Goal: Task Accomplishment & Management: Use online tool/utility

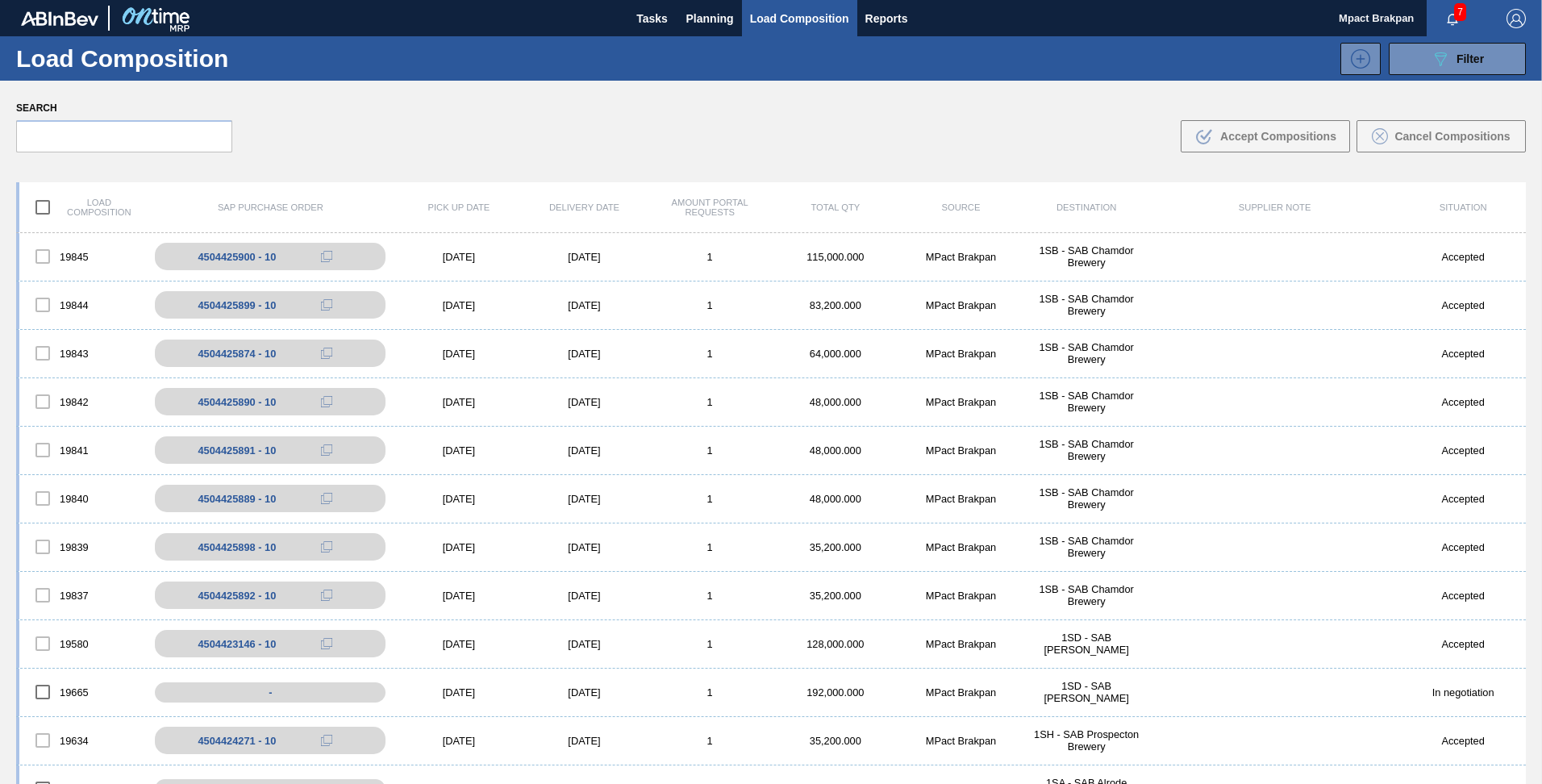
click at [1463, 19] on span "7" at bounding box center [1460, 12] width 12 height 17
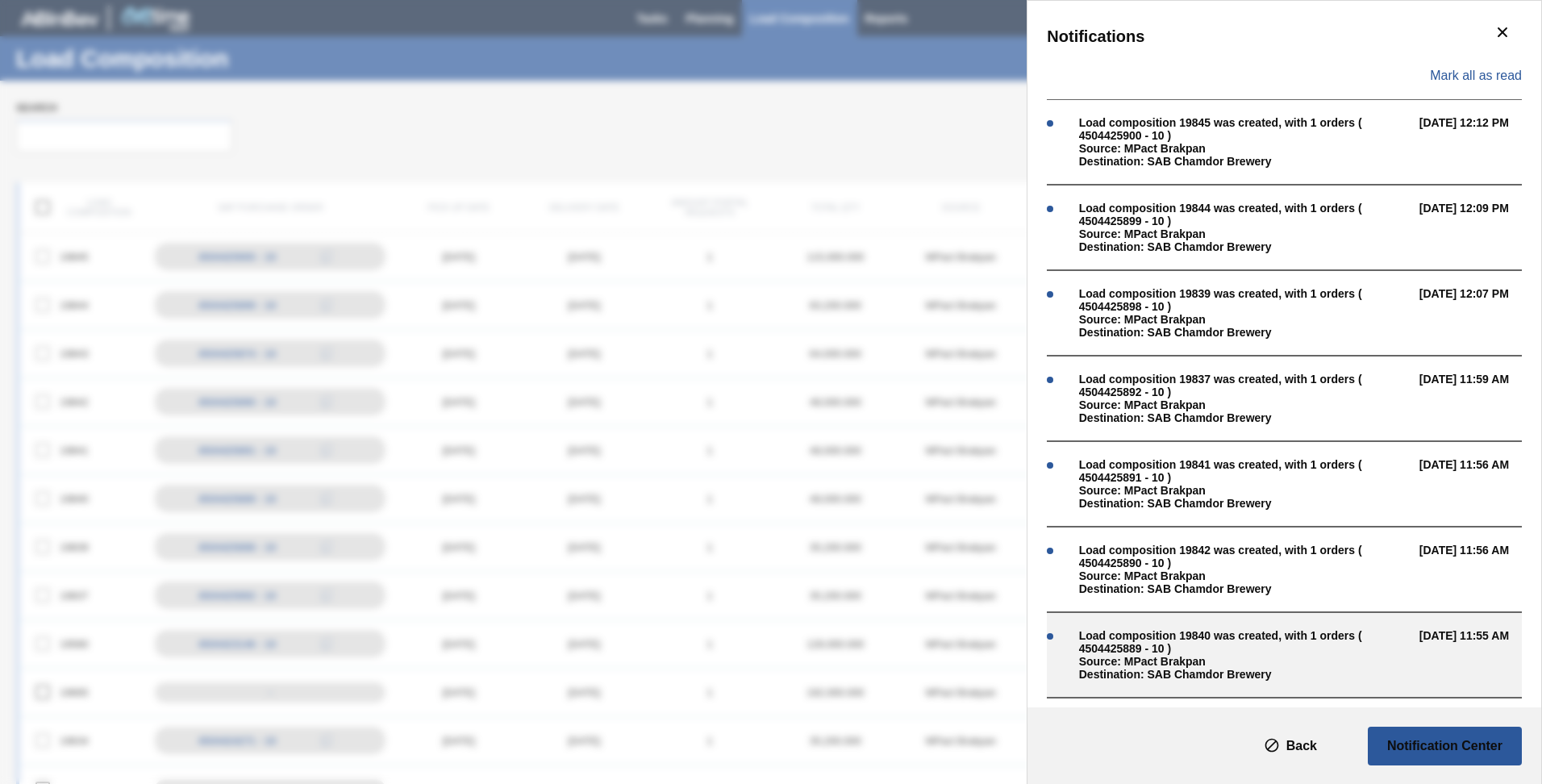
click at [1141, 655] on div "Source: MPact Brakpan" at bounding box center [1245, 661] width 332 height 13
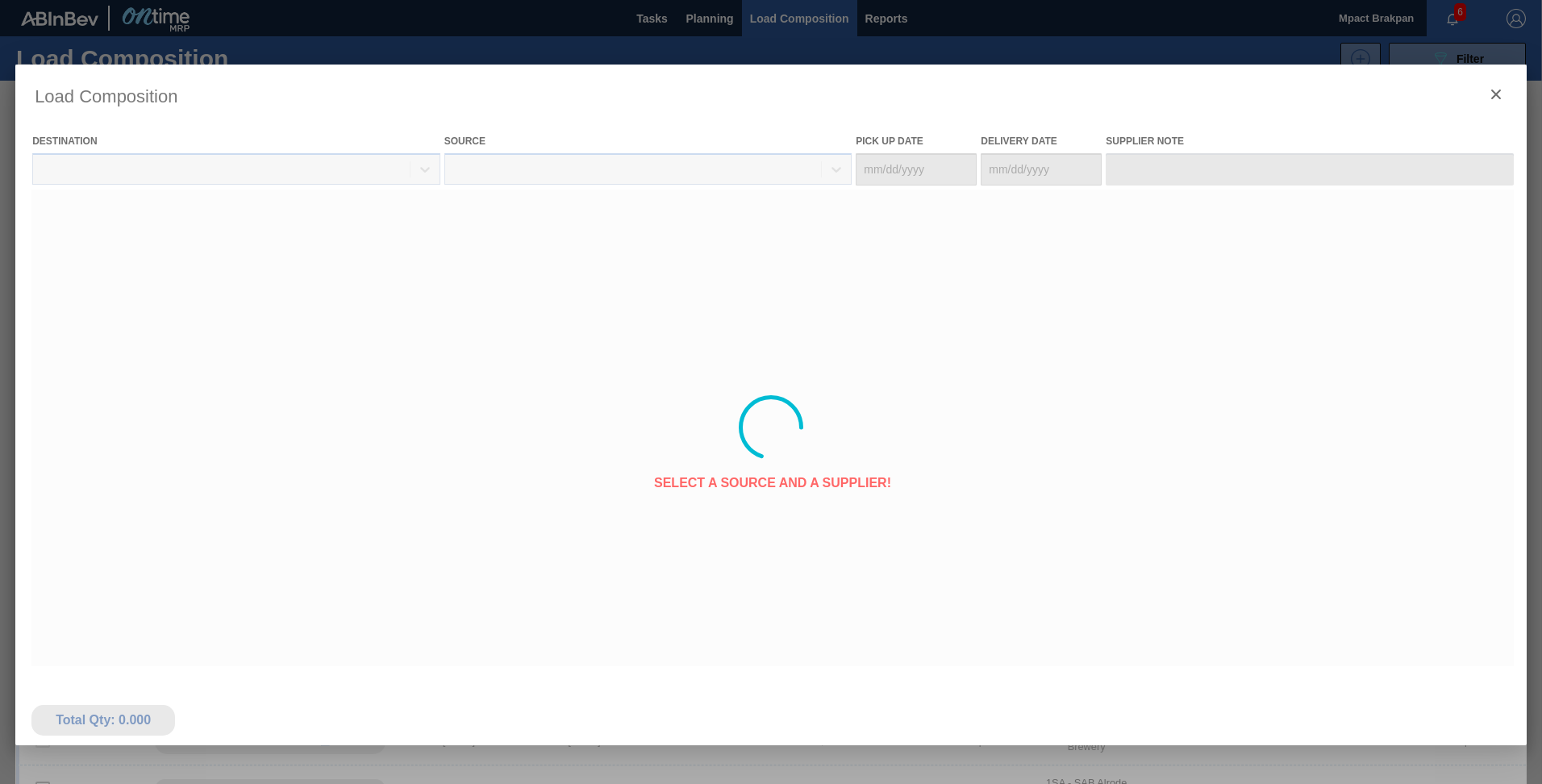
type Date "[DATE]"
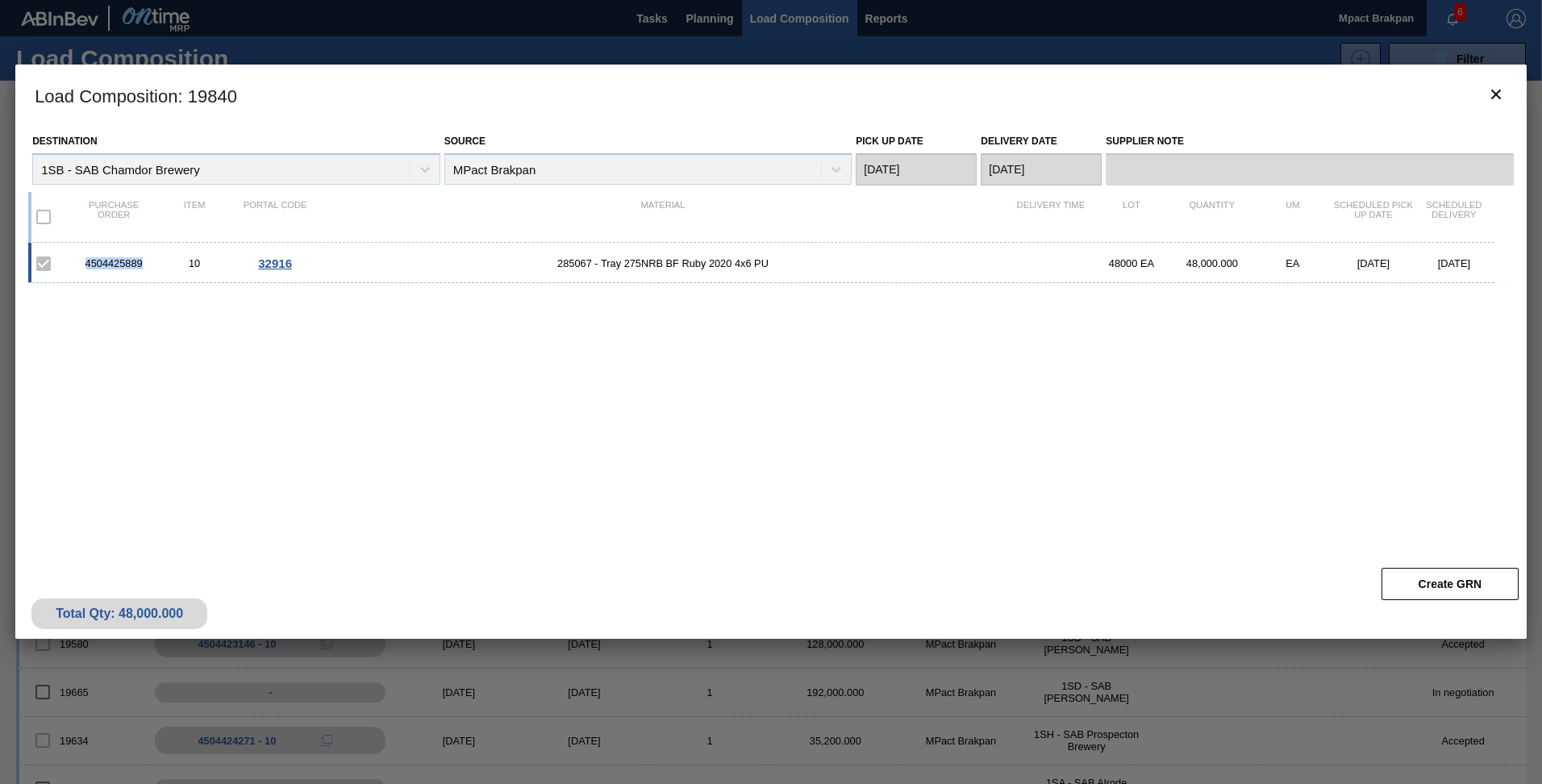
drag, startPoint x: 144, startPoint y: 261, endPoint x: 84, endPoint y: 265, distance: 60.1
click at [84, 265] on div "4504425889" at bounding box center [113, 263] width 81 height 12
drag, startPoint x: 84, startPoint y: 265, endPoint x: 96, endPoint y: 258, distance: 13.9
copy div "4504425889"
click at [1496, 93] on icon "botão de ícone" at bounding box center [1496, 94] width 10 height 10
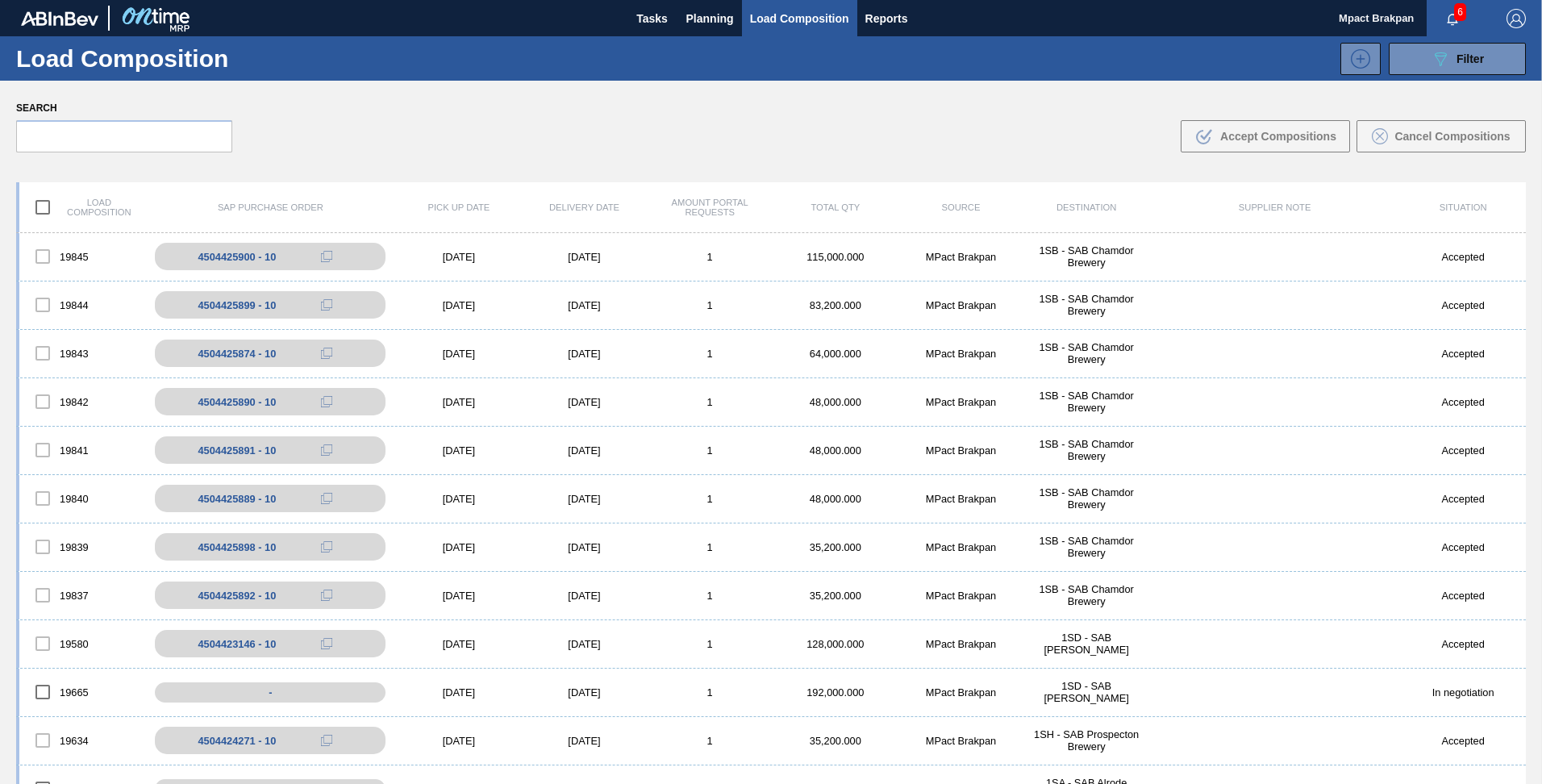
click at [1454, 17] on span "6" at bounding box center [1460, 12] width 12 height 17
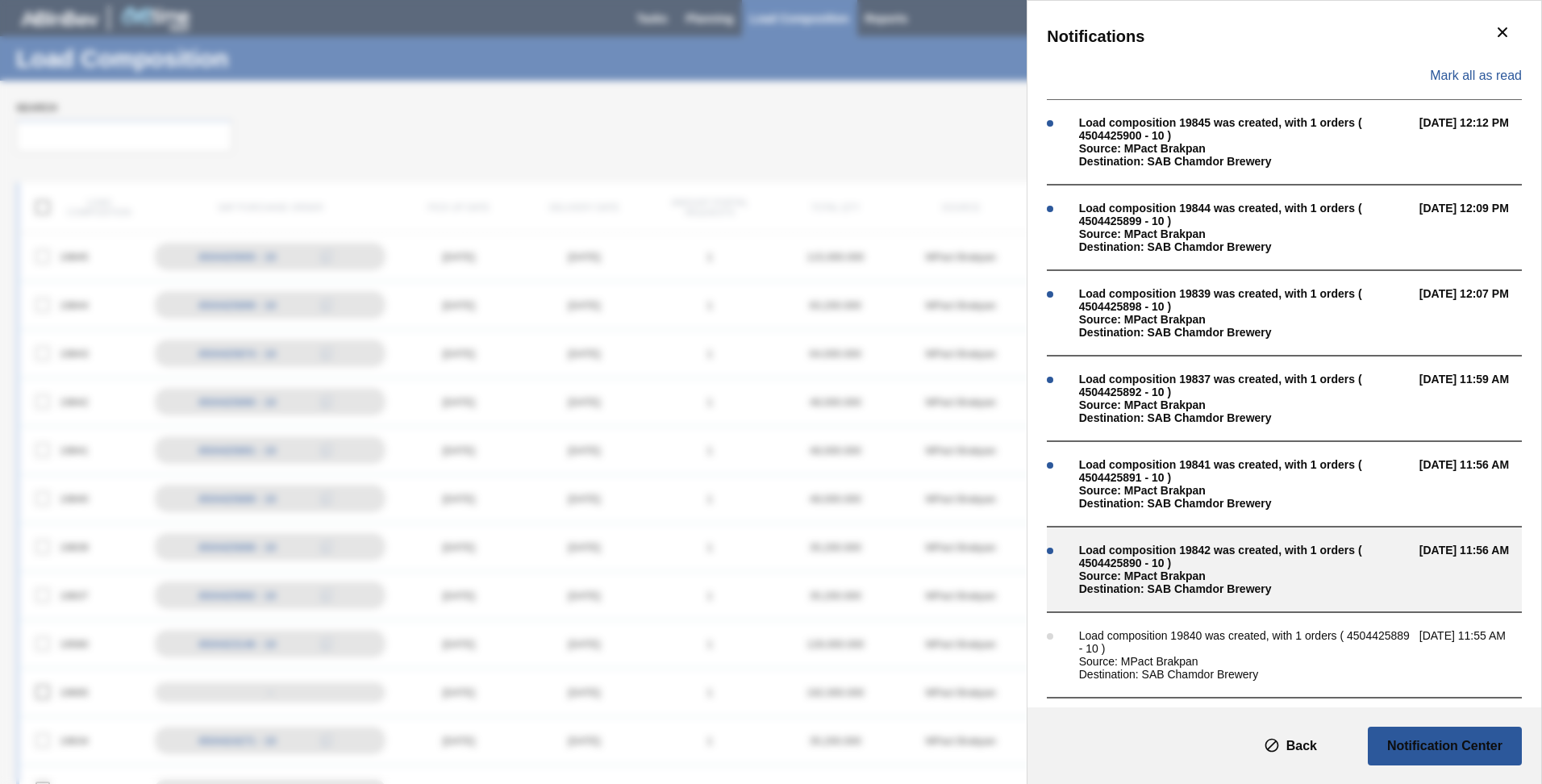
click at [1145, 564] on div "Load composition 19842 was created, with 1 orders ( 4504425890 - 10 )" at bounding box center [1245, 557] width 332 height 26
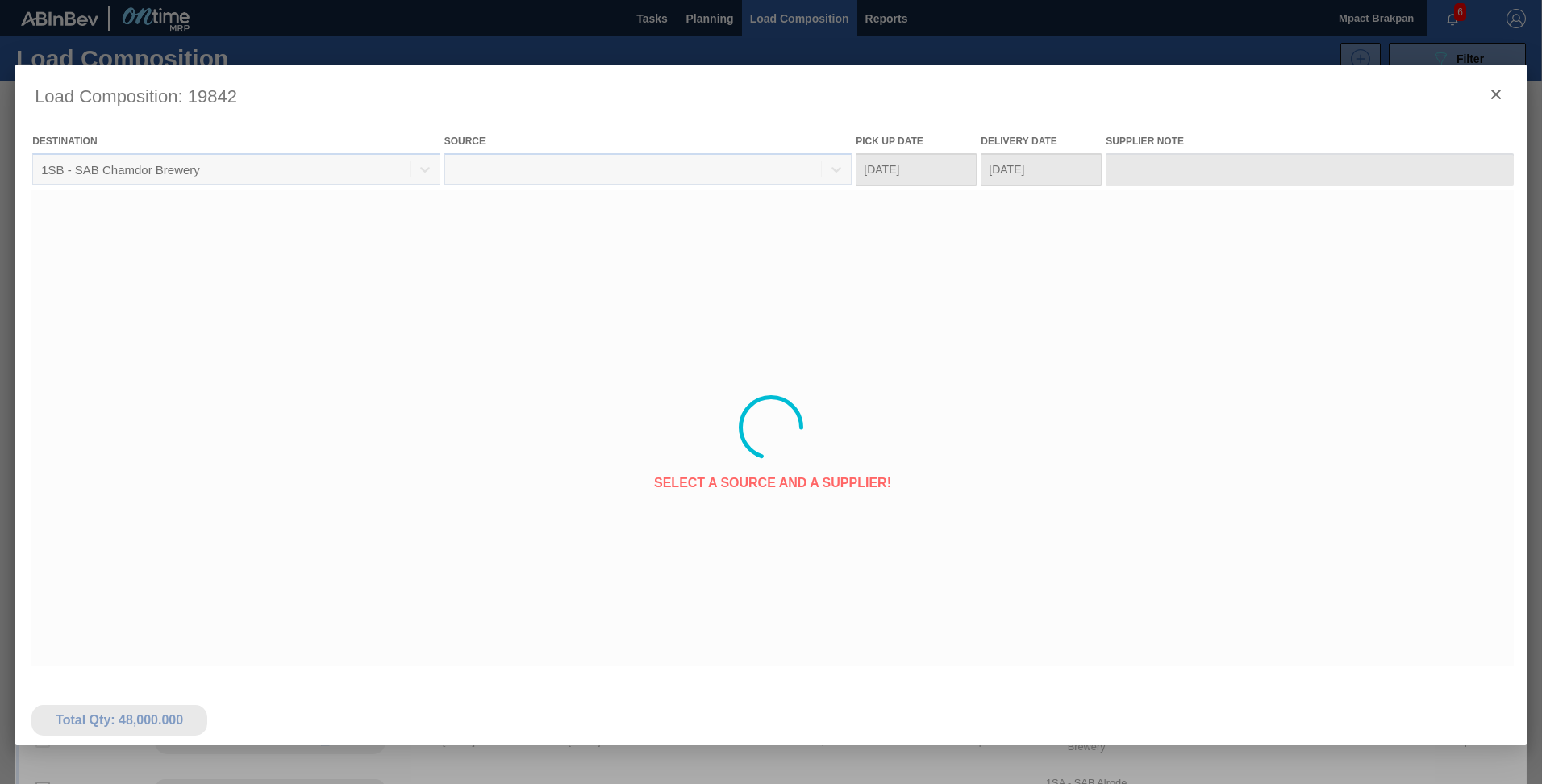
type Date "[DATE]"
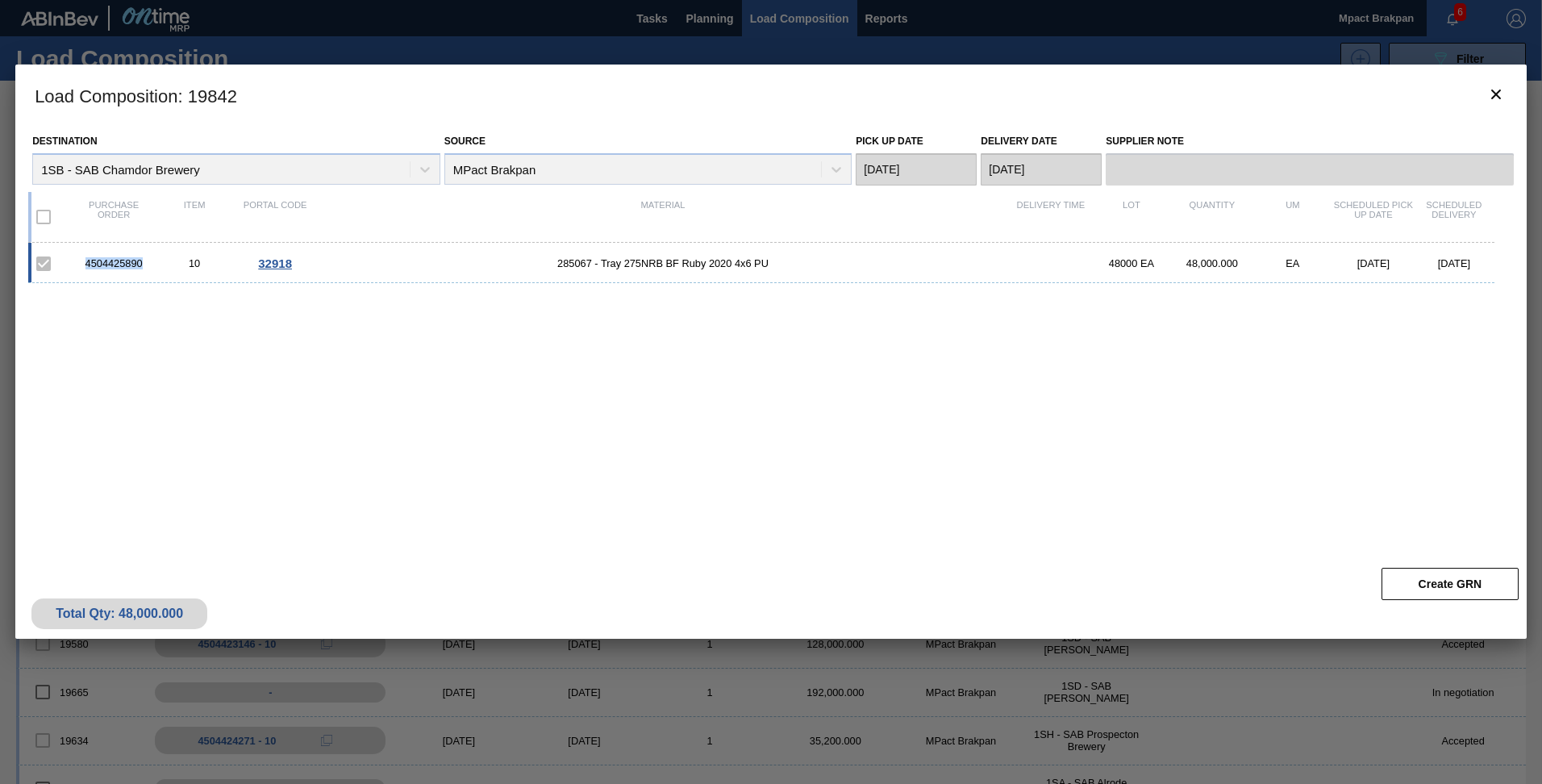
drag, startPoint x: 152, startPoint y: 264, endPoint x: 85, endPoint y: 267, distance: 67.1
click at [85, 267] on div "4504425890" at bounding box center [113, 263] width 81 height 12
drag, startPoint x: 85, startPoint y: 267, endPoint x: 102, endPoint y: 263, distance: 17.5
copy div "4504425890"
click at [1488, 88] on icon "botão de ícone" at bounding box center [1496, 94] width 19 height 19
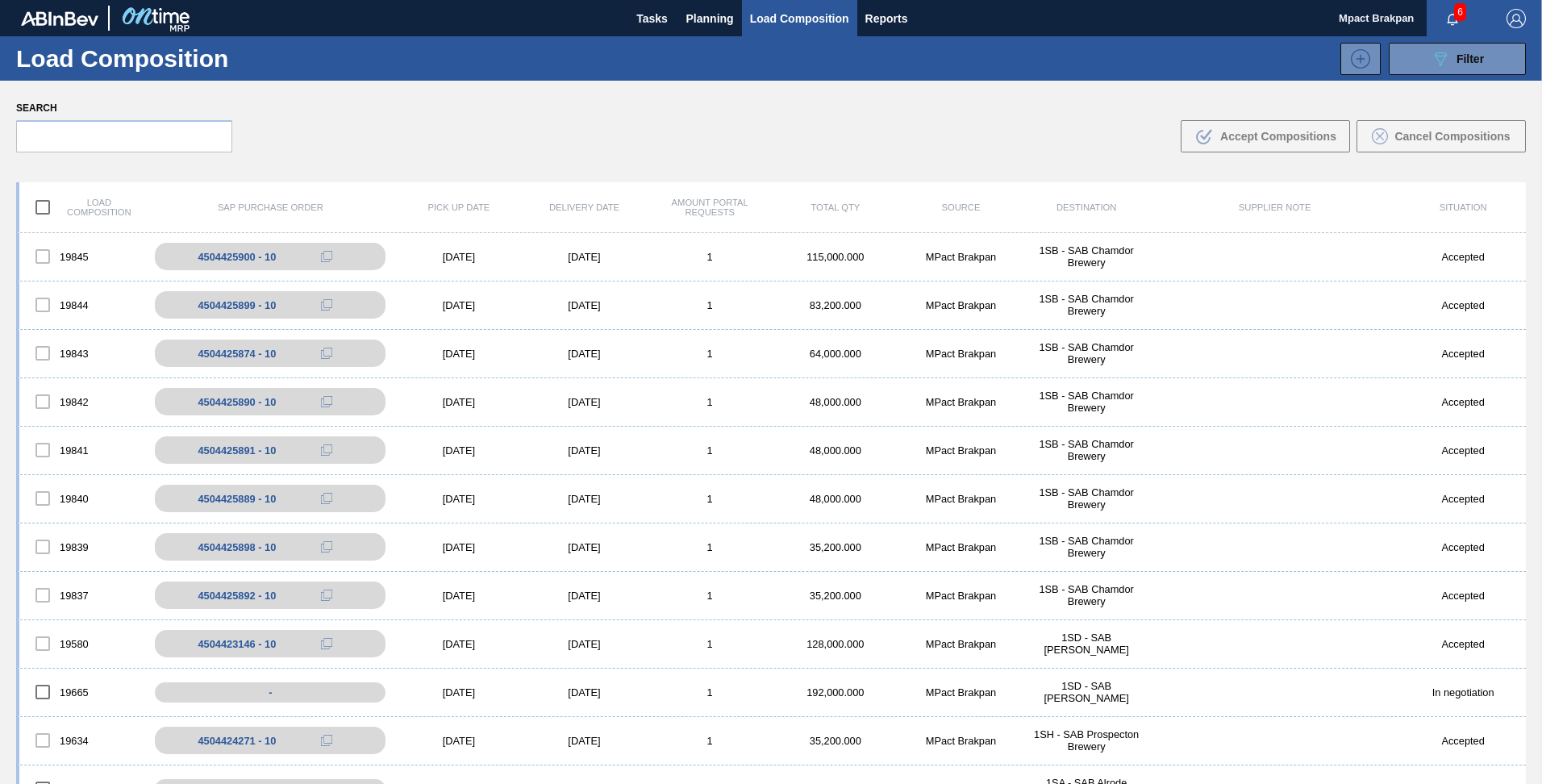
click at [1451, 10] on button "button" at bounding box center [1452, 18] width 51 height 23
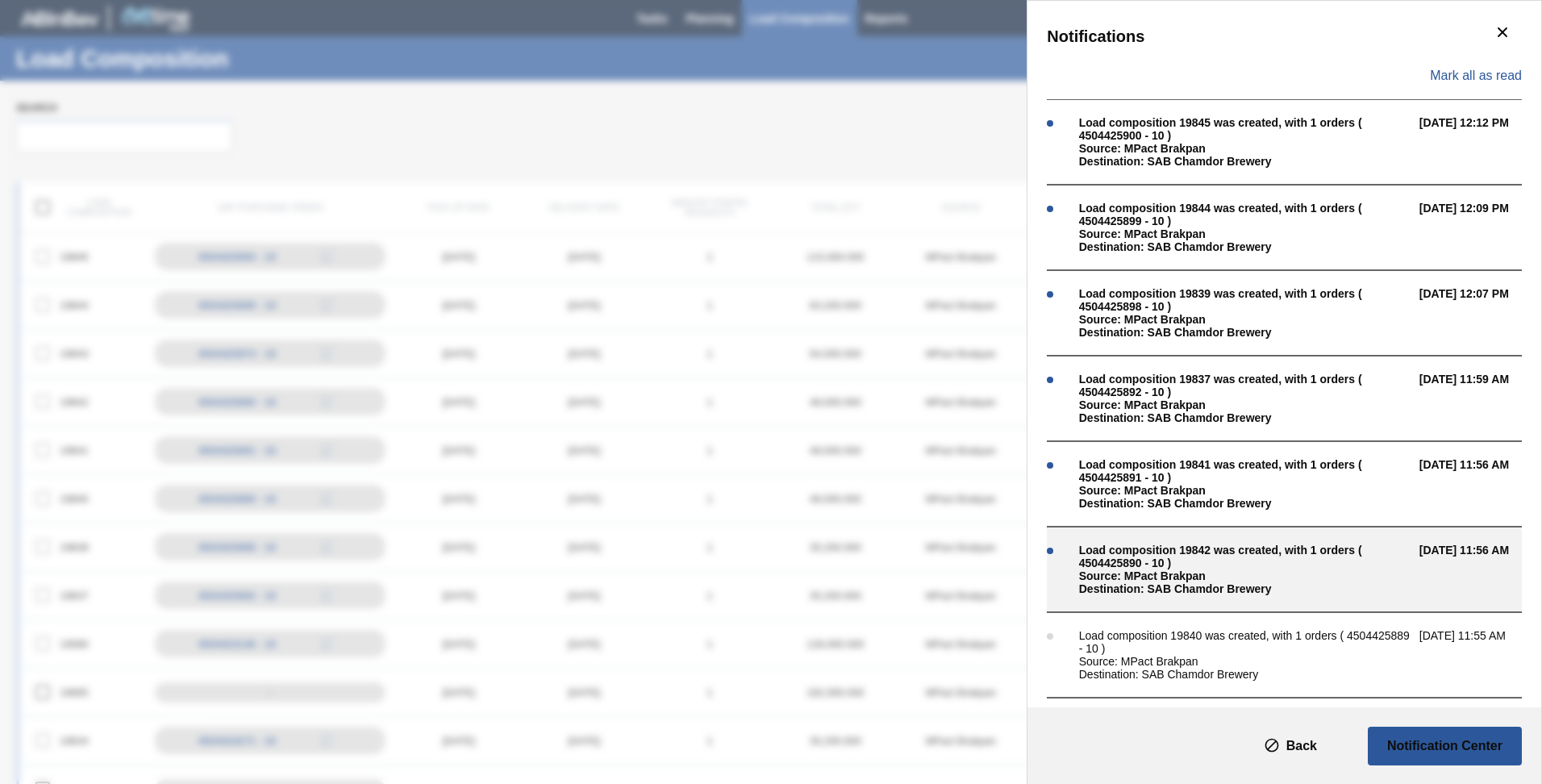
click at [1180, 563] on div "Load composition 19842 was created, with 1 orders ( 4504425890 - 10 )" at bounding box center [1245, 557] width 332 height 26
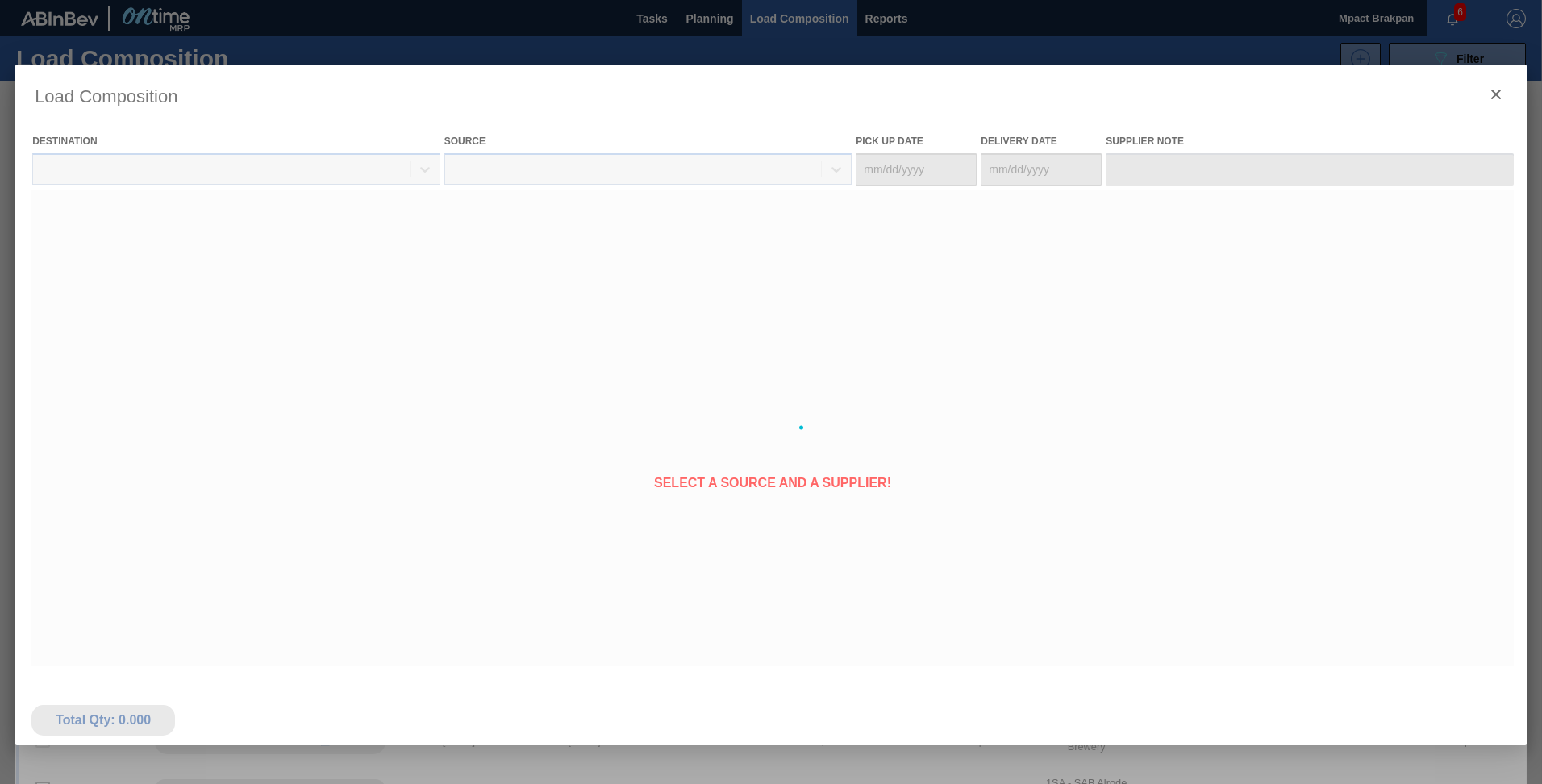
type Date "[DATE]"
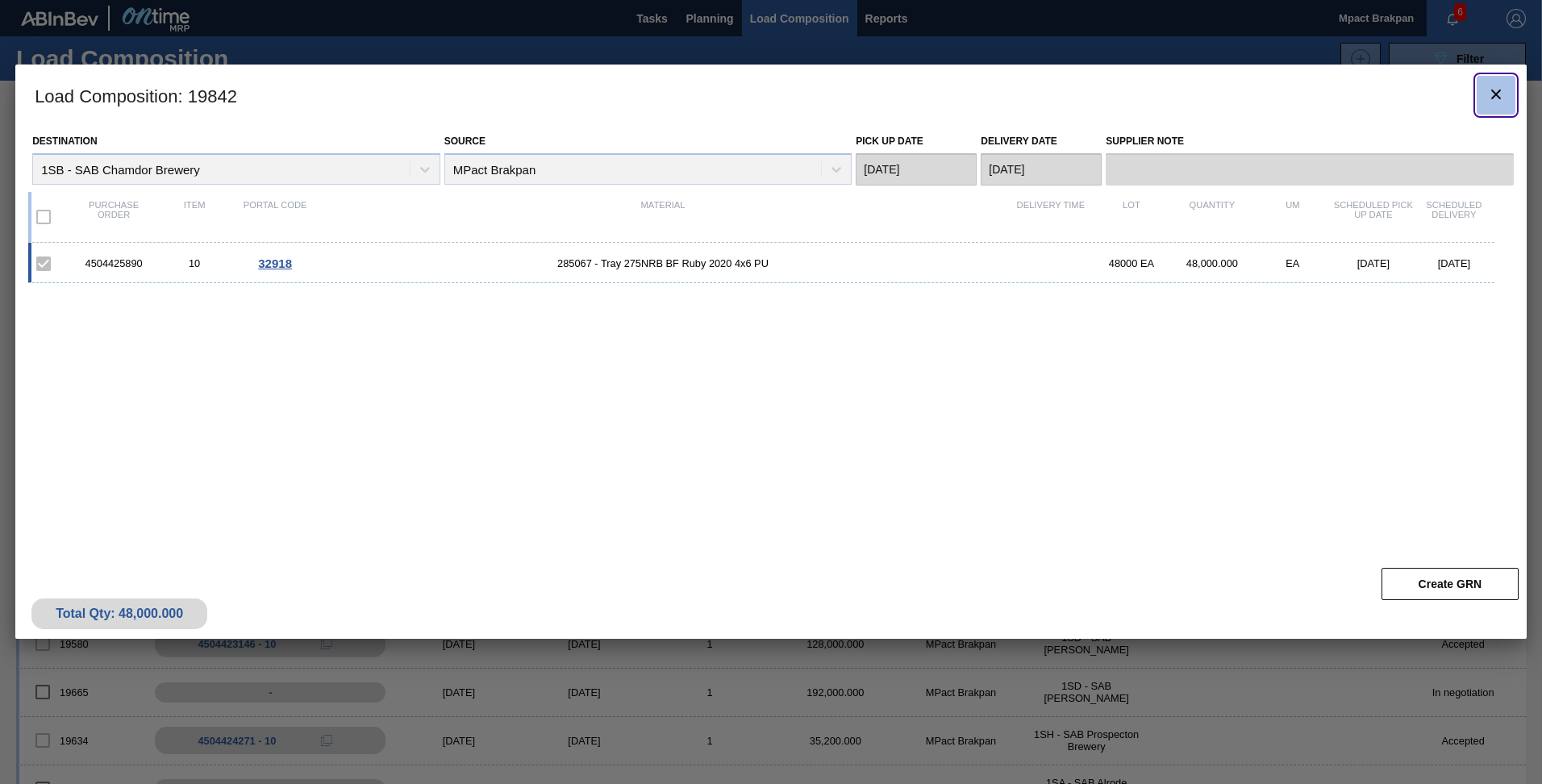
click at [1494, 84] on icon "botão de ícone" at bounding box center [1496, 94] width 19 height 19
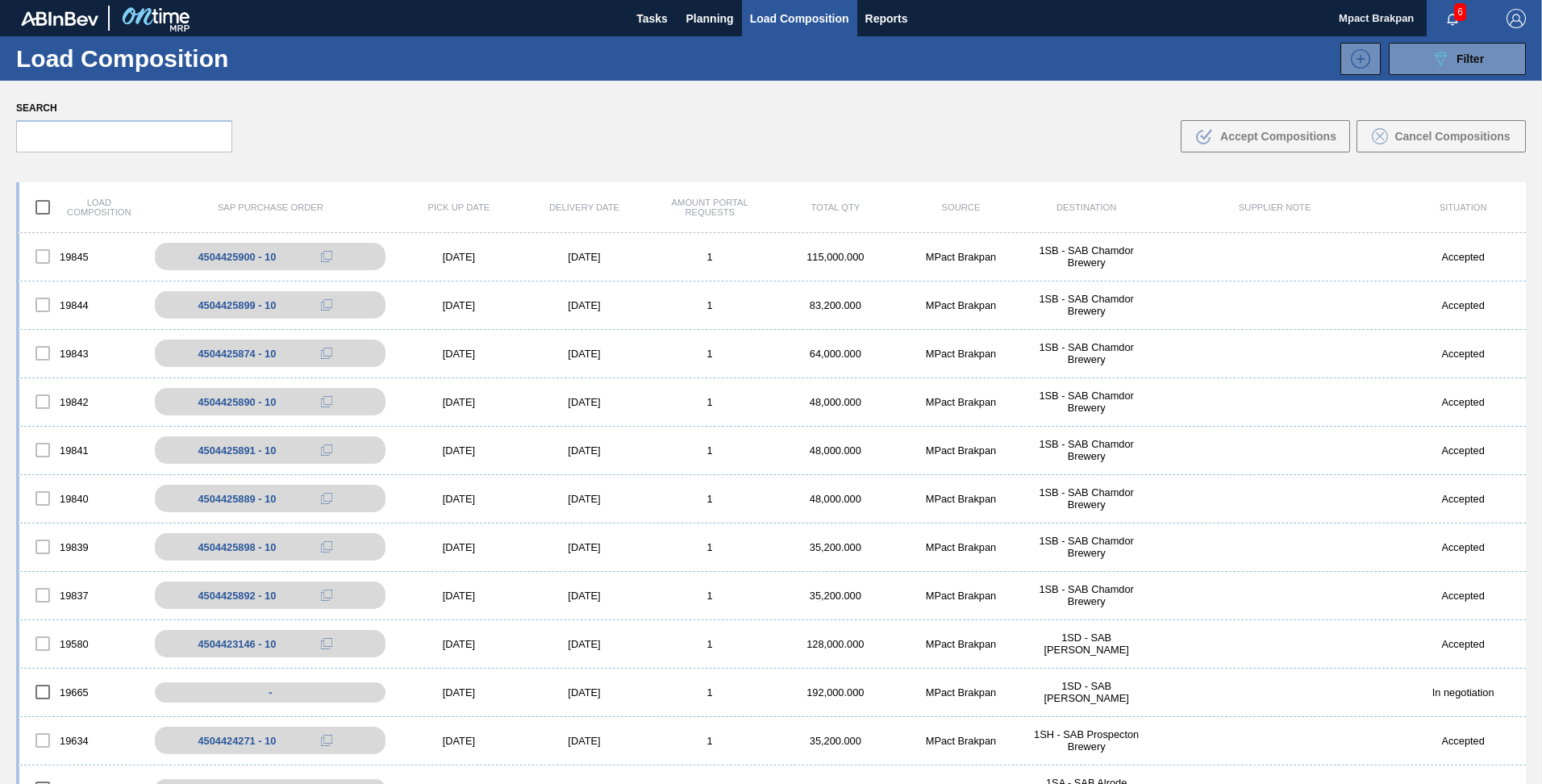
click at [1454, 9] on span "6" at bounding box center [1460, 12] width 12 height 17
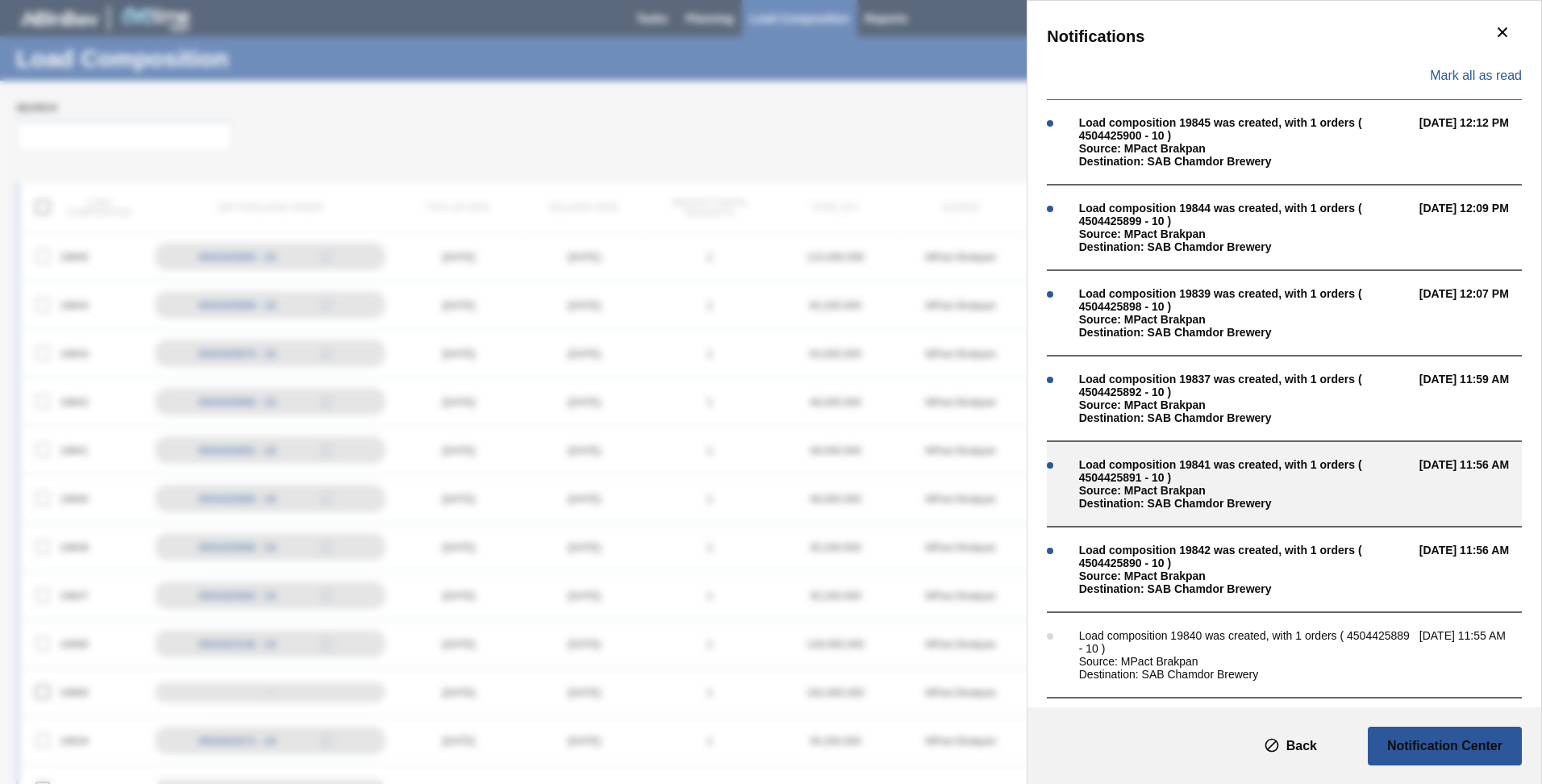
click at [1140, 474] on div "Load composition 19841 was created, with 1 orders ( 4504425891 - 10 )" at bounding box center [1245, 471] width 332 height 26
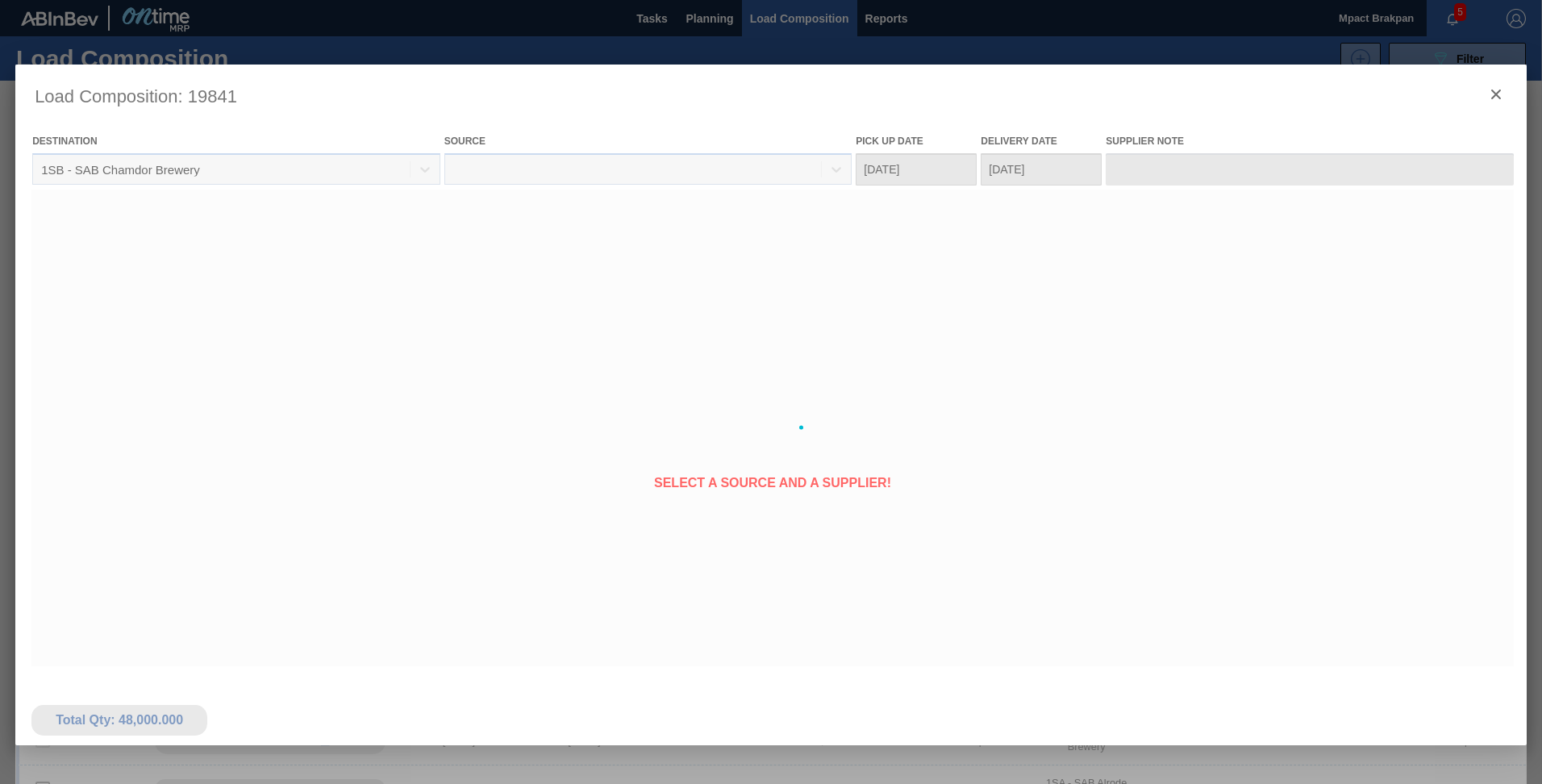
type Date "[DATE]"
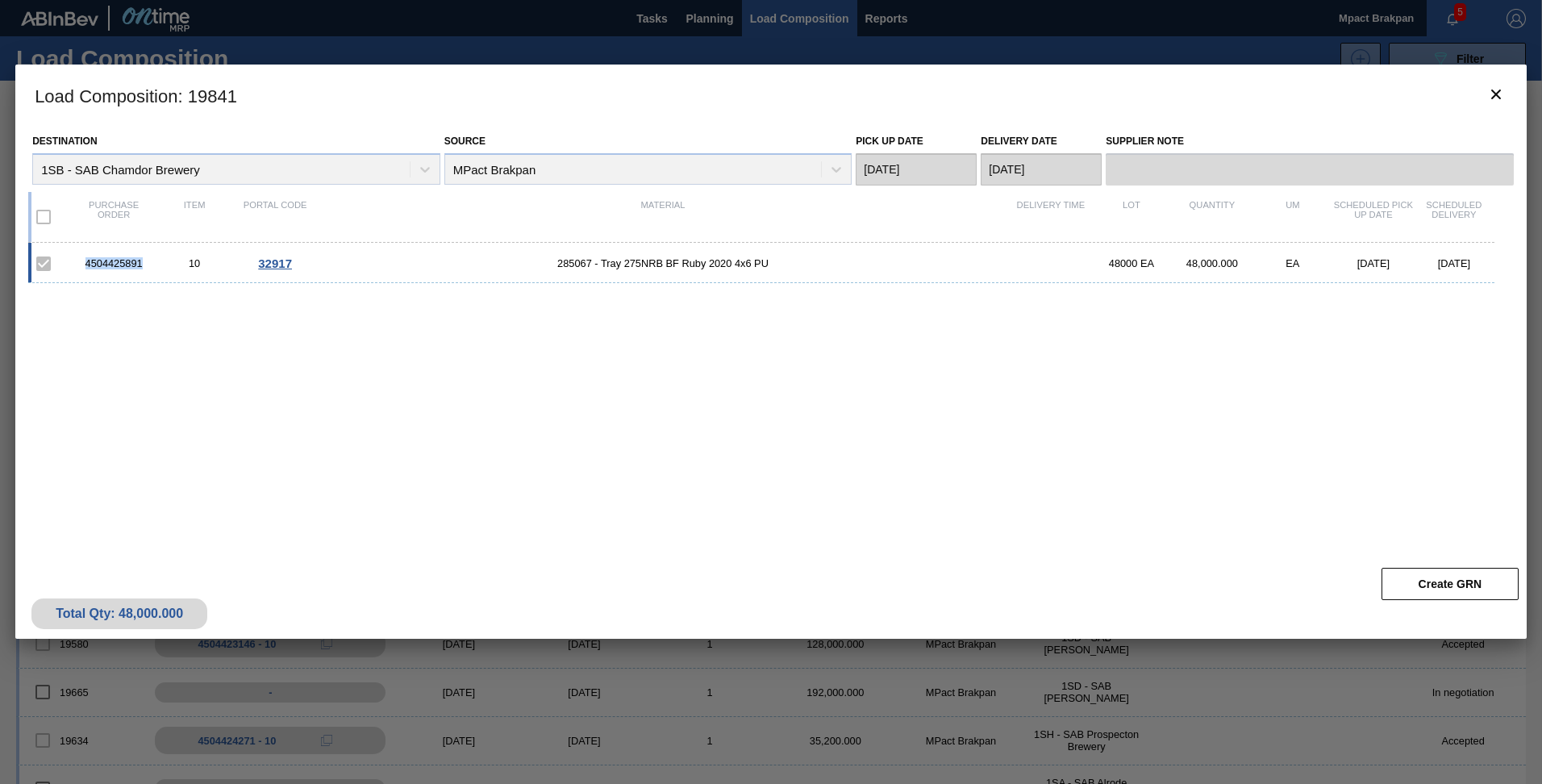
drag, startPoint x: 146, startPoint y: 264, endPoint x: 85, endPoint y: 264, distance: 61.0
click at [85, 264] on div "4504425891" at bounding box center [113, 263] width 81 height 12
drag, startPoint x: 85, startPoint y: 264, endPoint x: 127, endPoint y: 255, distance: 43.0
copy div "4504425891"
click at [1492, 87] on icon "botão de ícone" at bounding box center [1496, 94] width 19 height 19
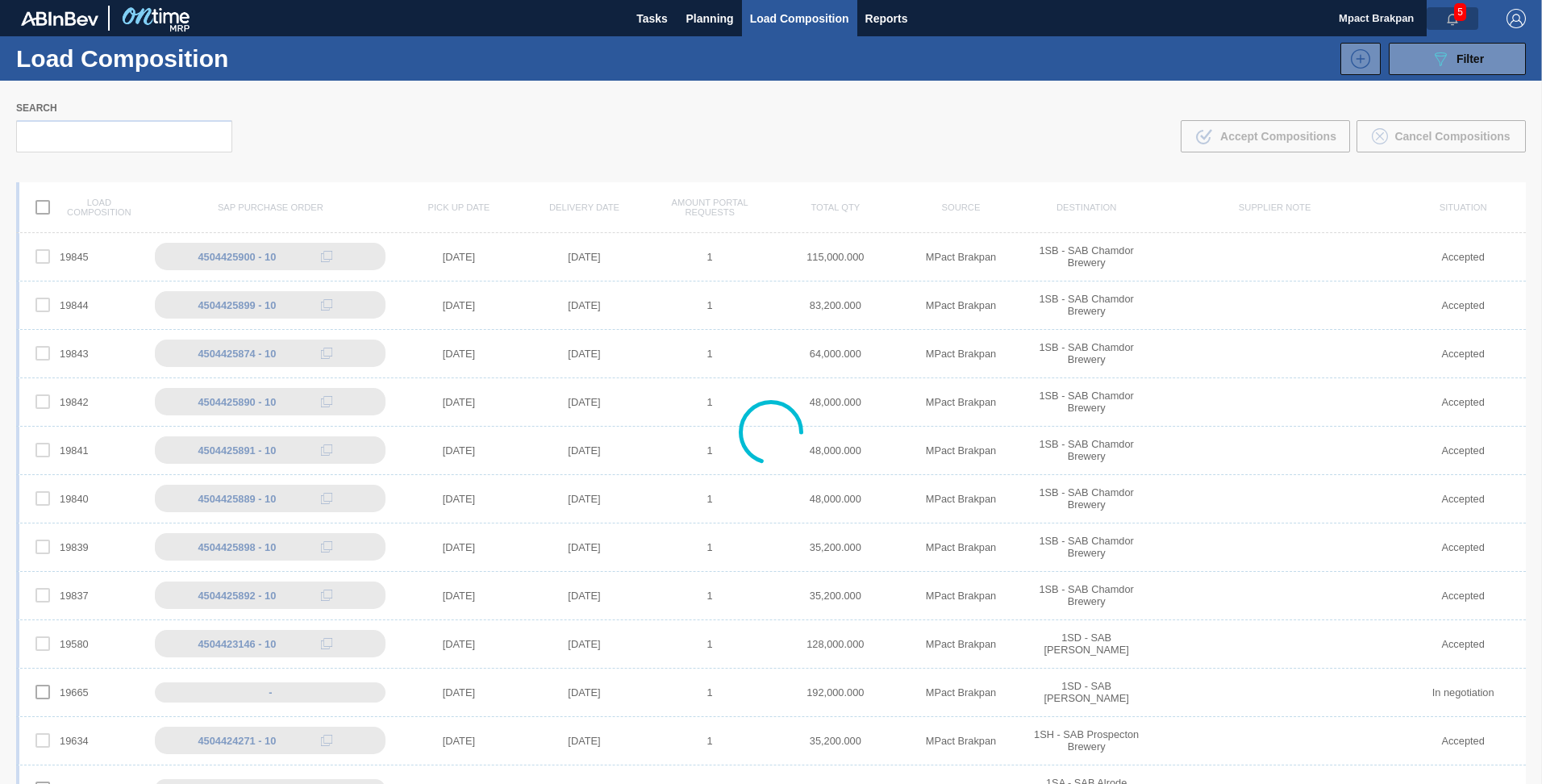
click at [1451, 10] on button "button" at bounding box center [1452, 18] width 51 height 23
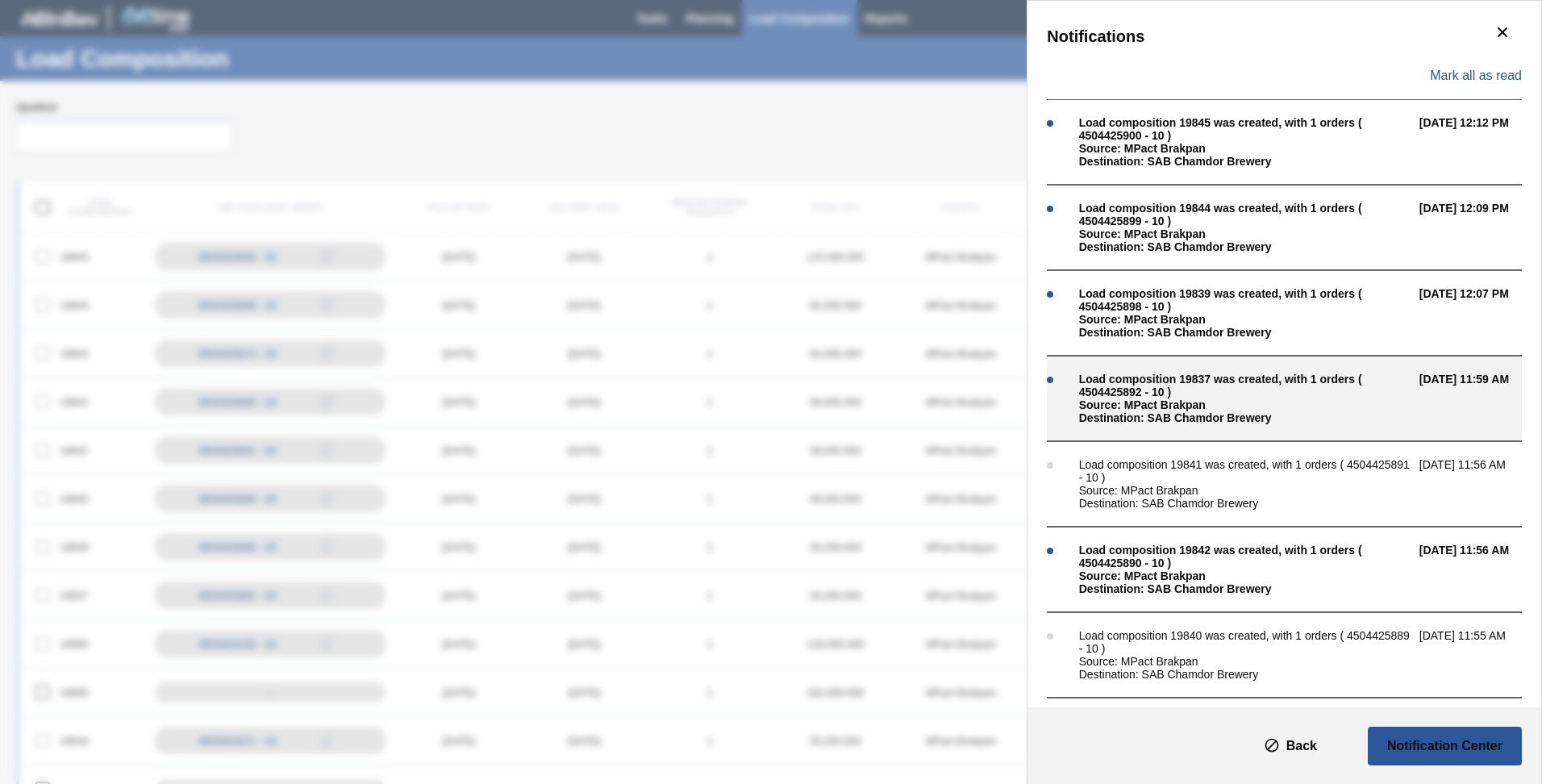
click at [1177, 395] on div "Load composition 19837 was created, with 1 orders ( 4504425892 - 10 )" at bounding box center [1245, 386] width 332 height 26
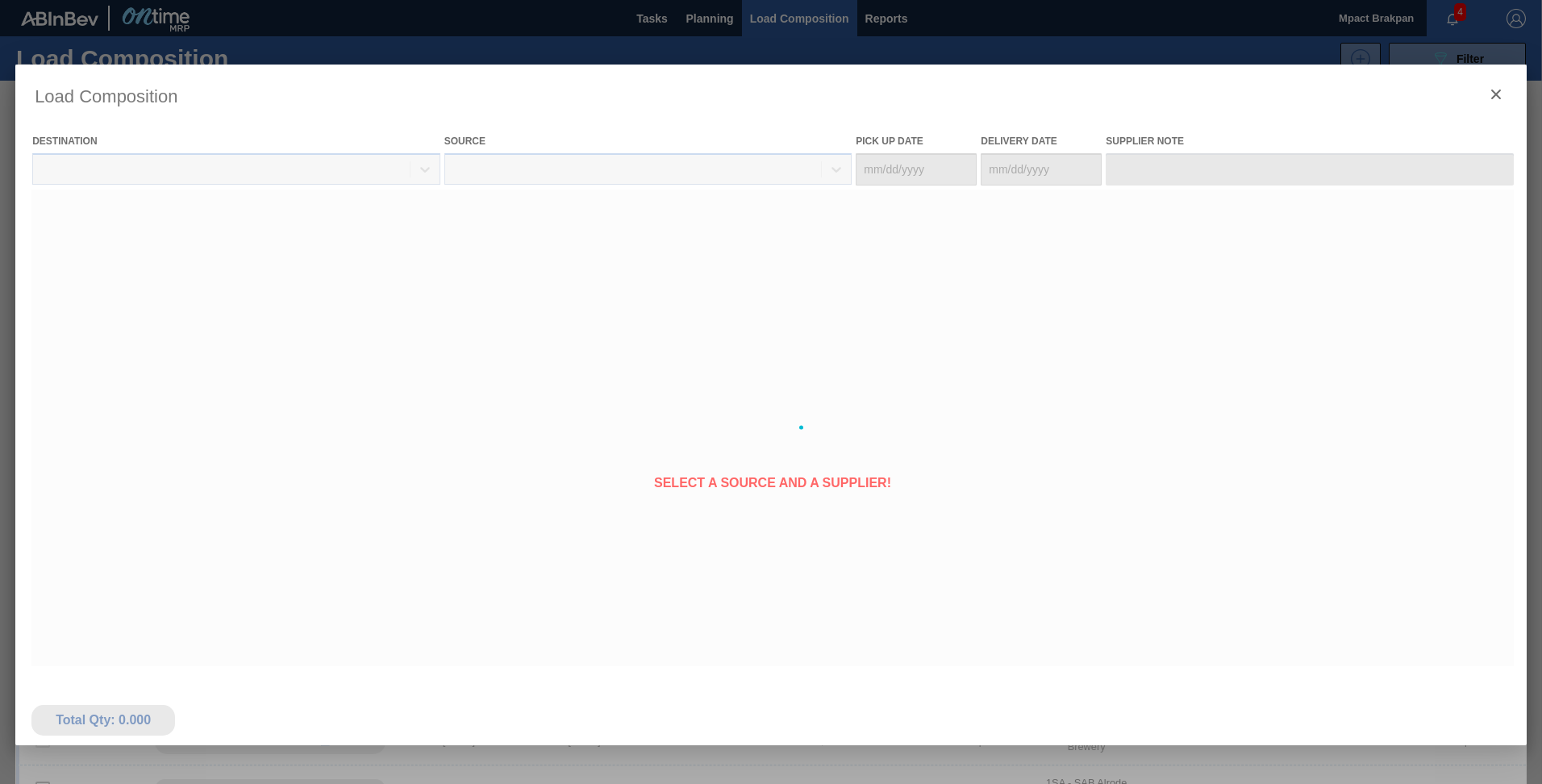
type Date "[DATE]"
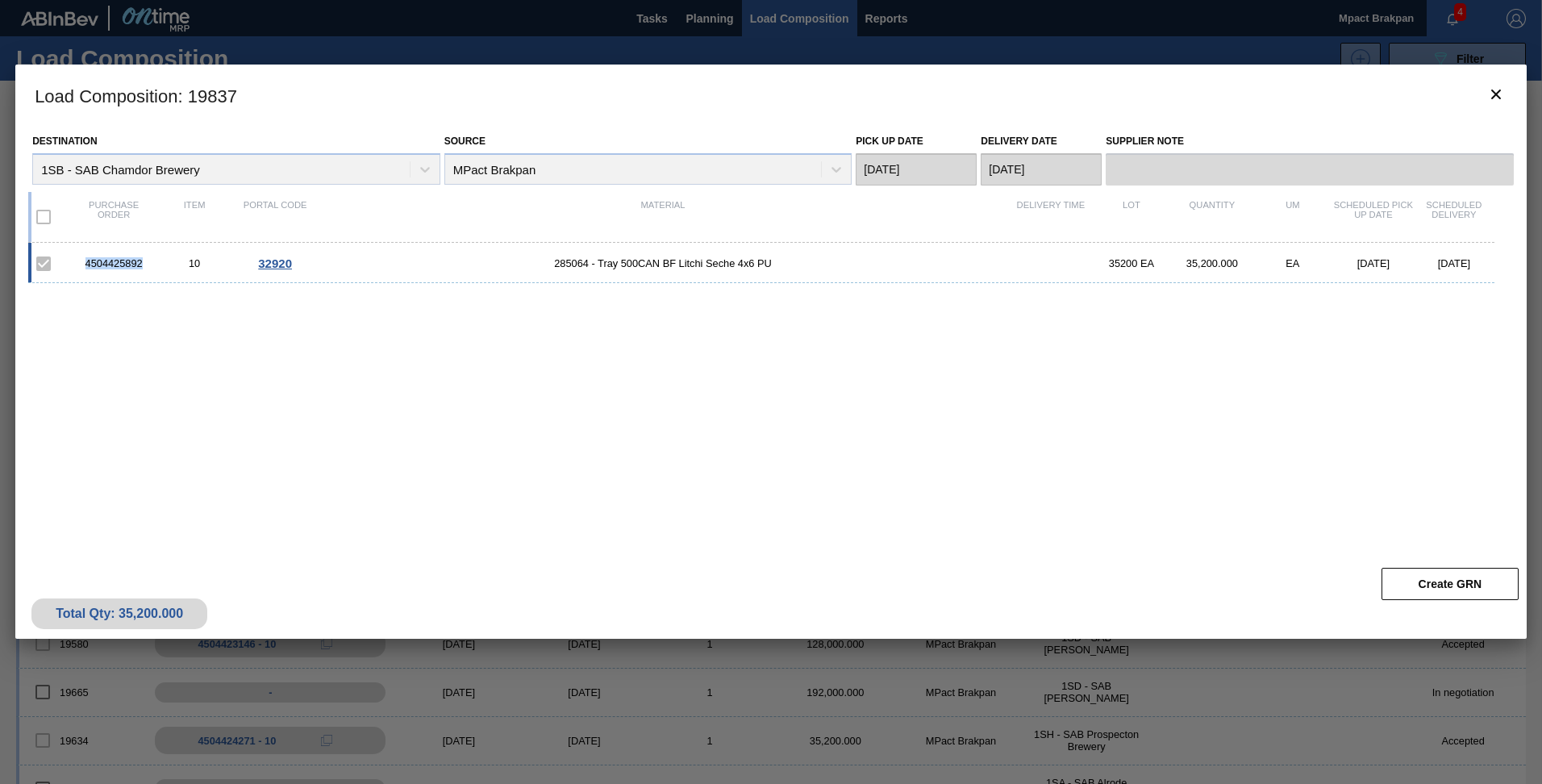
drag, startPoint x: 145, startPoint y: 263, endPoint x: 85, endPoint y: 265, distance: 60.0
click at [85, 265] on div "4504425892" at bounding box center [113, 263] width 81 height 12
drag, startPoint x: 85, startPoint y: 265, endPoint x: 105, endPoint y: 258, distance: 21.2
copy div "4504425892"
click at [1503, 93] on icon "botão de ícone" at bounding box center [1496, 94] width 19 height 19
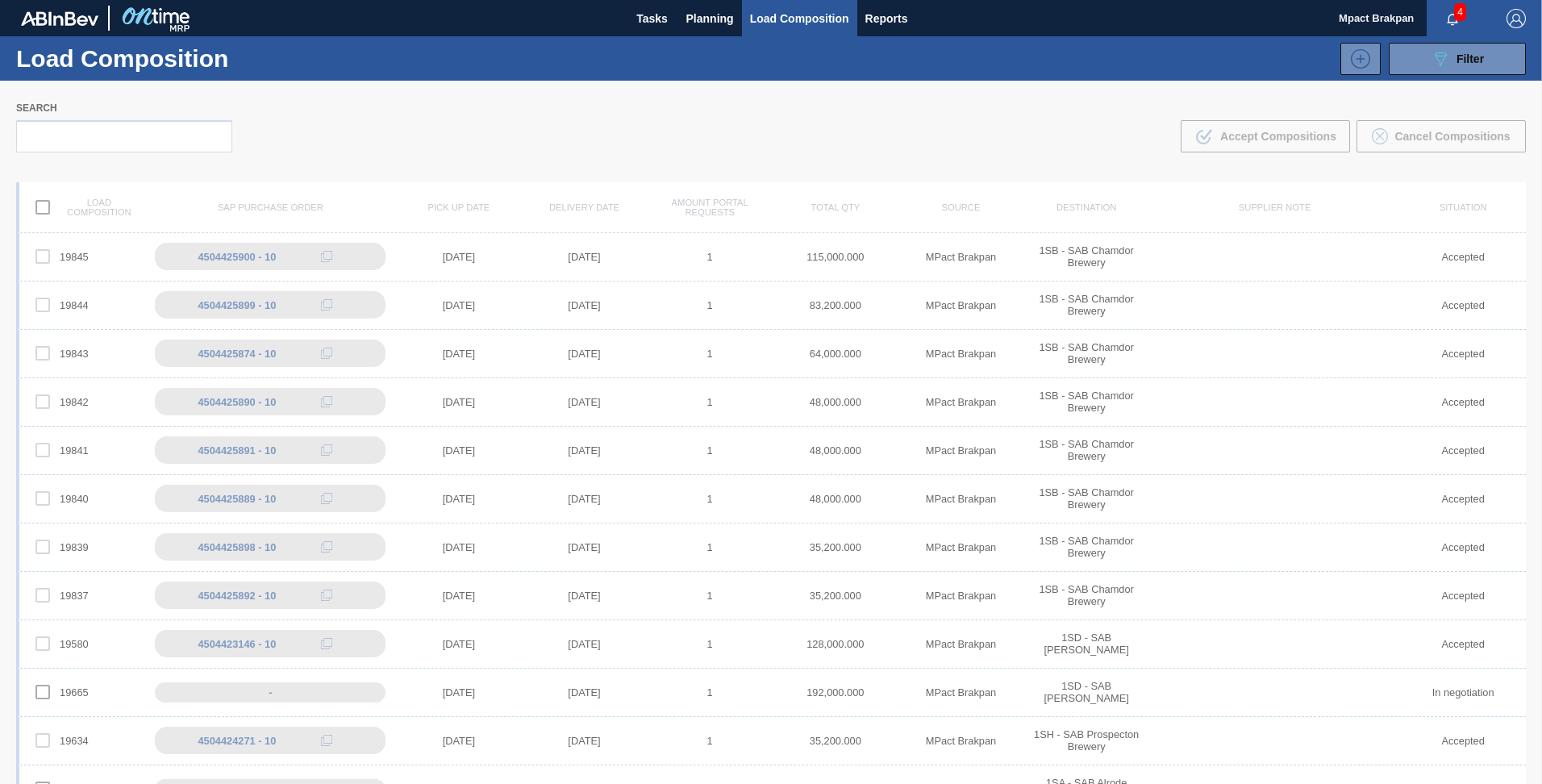
click at [1451, 7] on div "4" at bounding box center [1458, 18] width 64 height 37
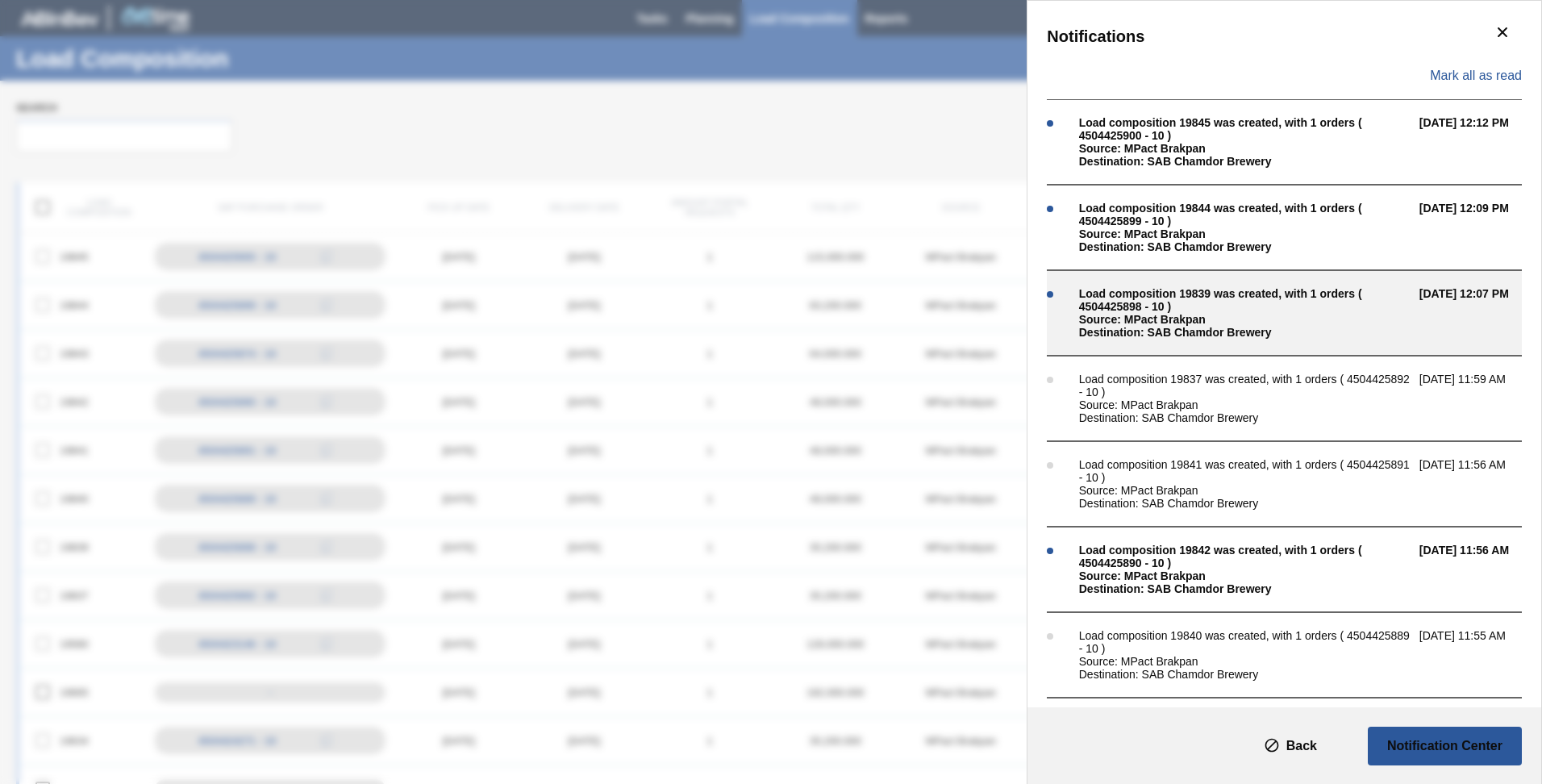
click at [1148, 301] on div "Load composition 19839 was created, with 1 orders ( 4504425898 - 10 )" at bounding box center [1245, 301] width 332 height 26
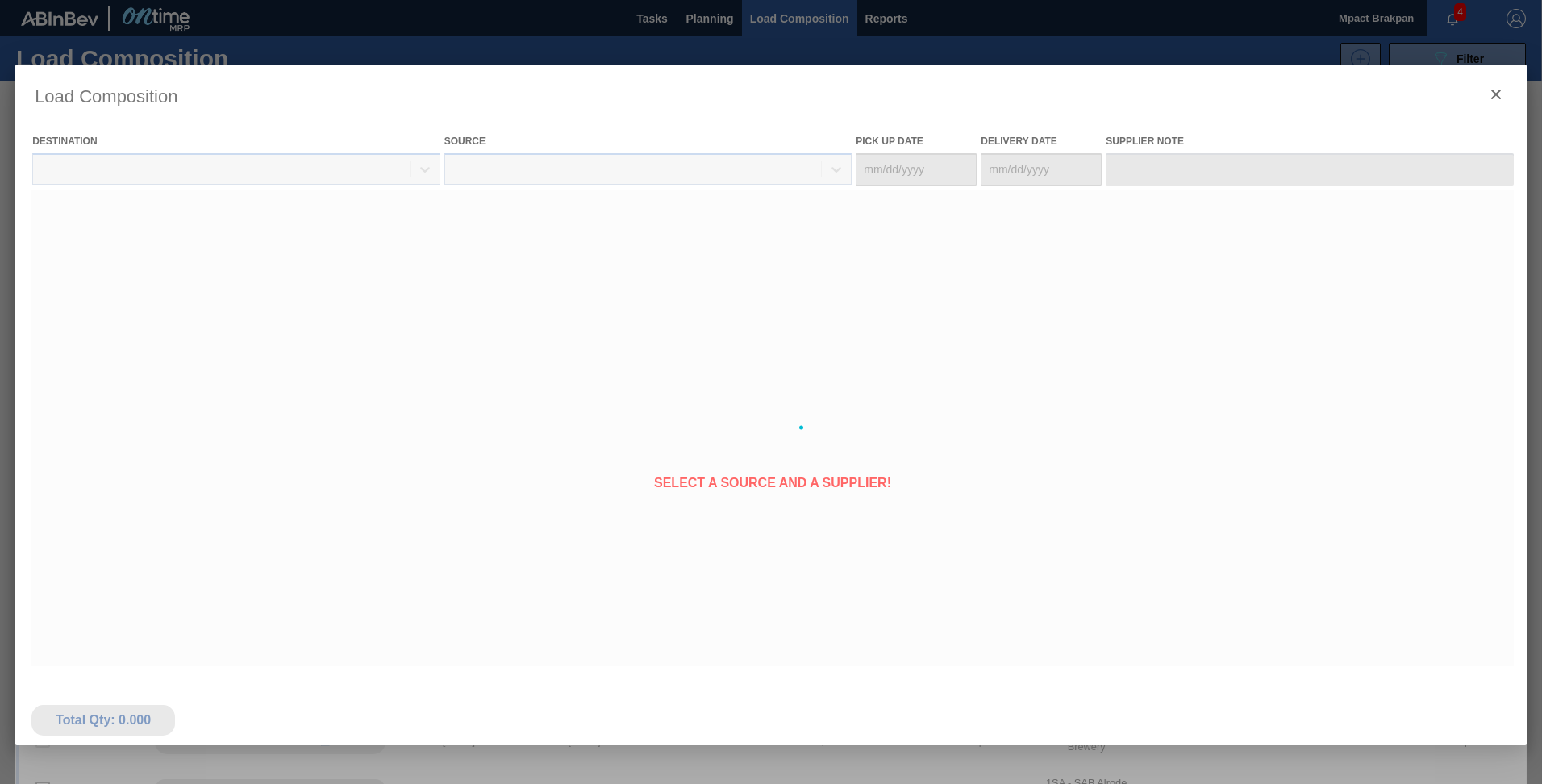
type Date "[DATE]"
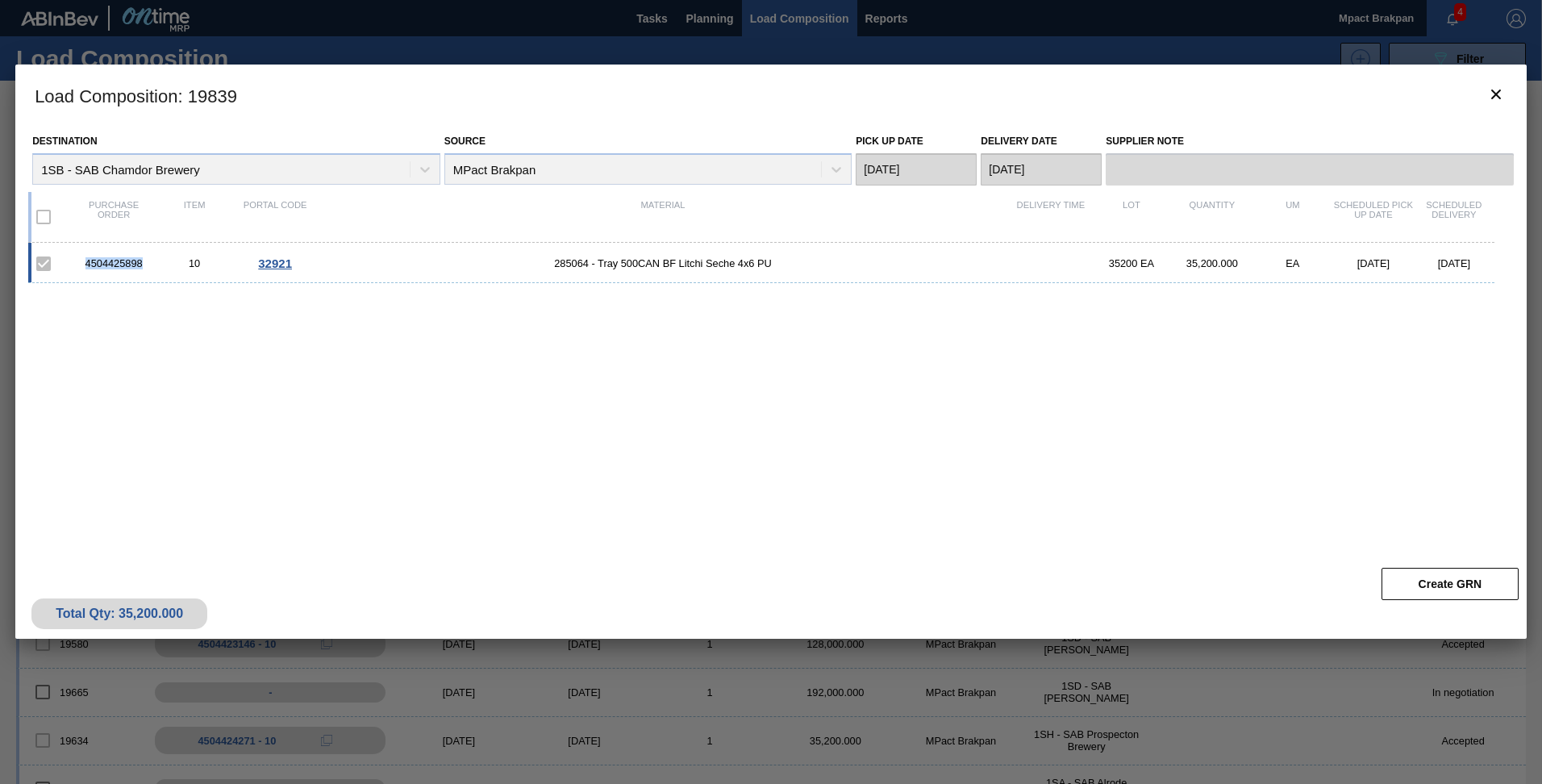
drag, startPoint x: 146, startPoint y: 267, endPoint x: 86, endPoint y: 265, distance: 60.0
click at [86, 265] on div "4504425898" at bounding box center [113, 263] width 81 height 12
drag, startPoint x: 86, startPoint y: 265, endPoint x: 103, endPoint y: 259, distance: 18.0
copy div "4504425898"
click at [1488, 92] on icon "botão de ícone" at bounding box center [1496, 94] width 19 height 19
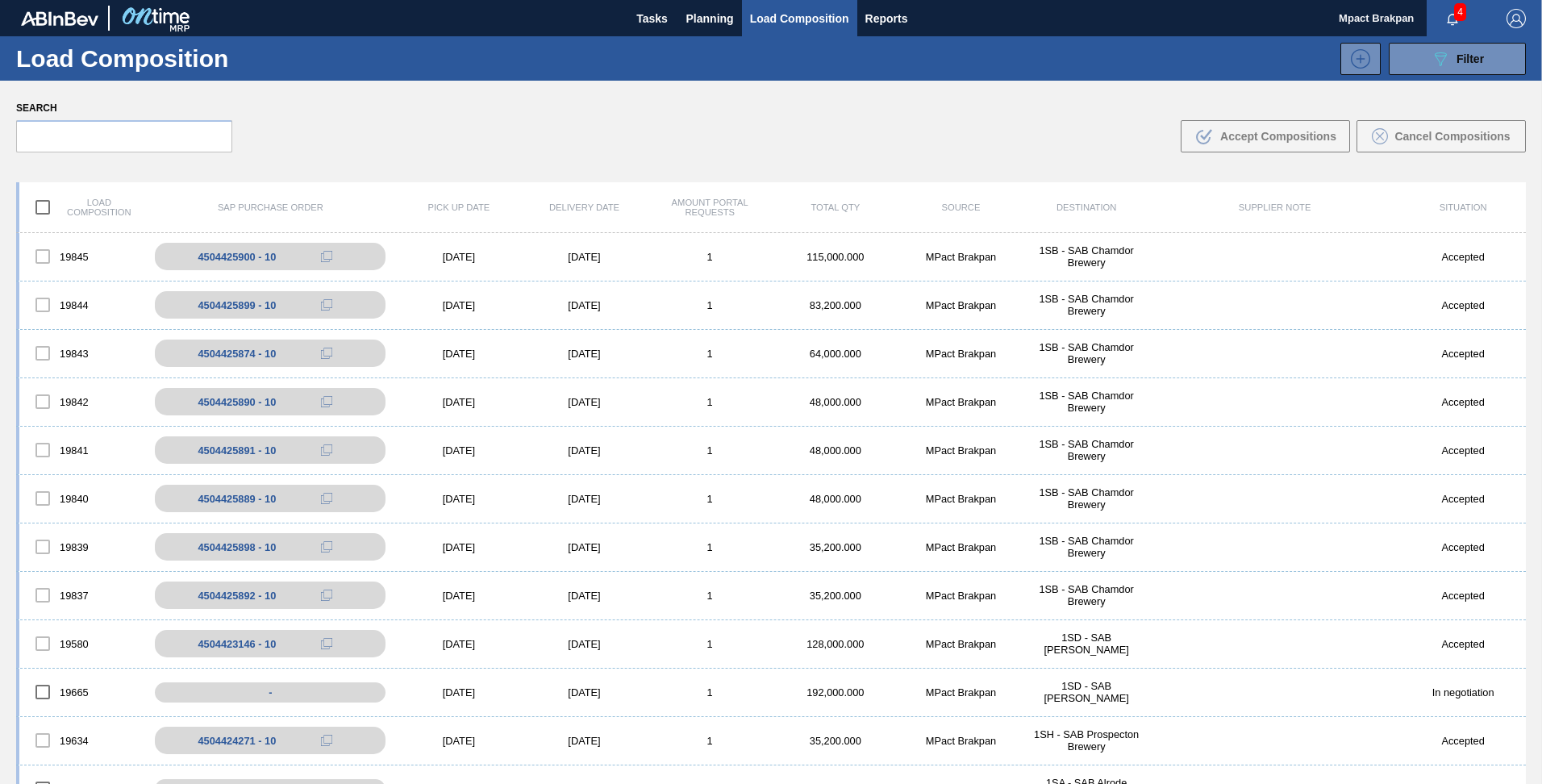
click at [1462, 9] on span "4" at bounding box center [1460, 12] width 12 height 17
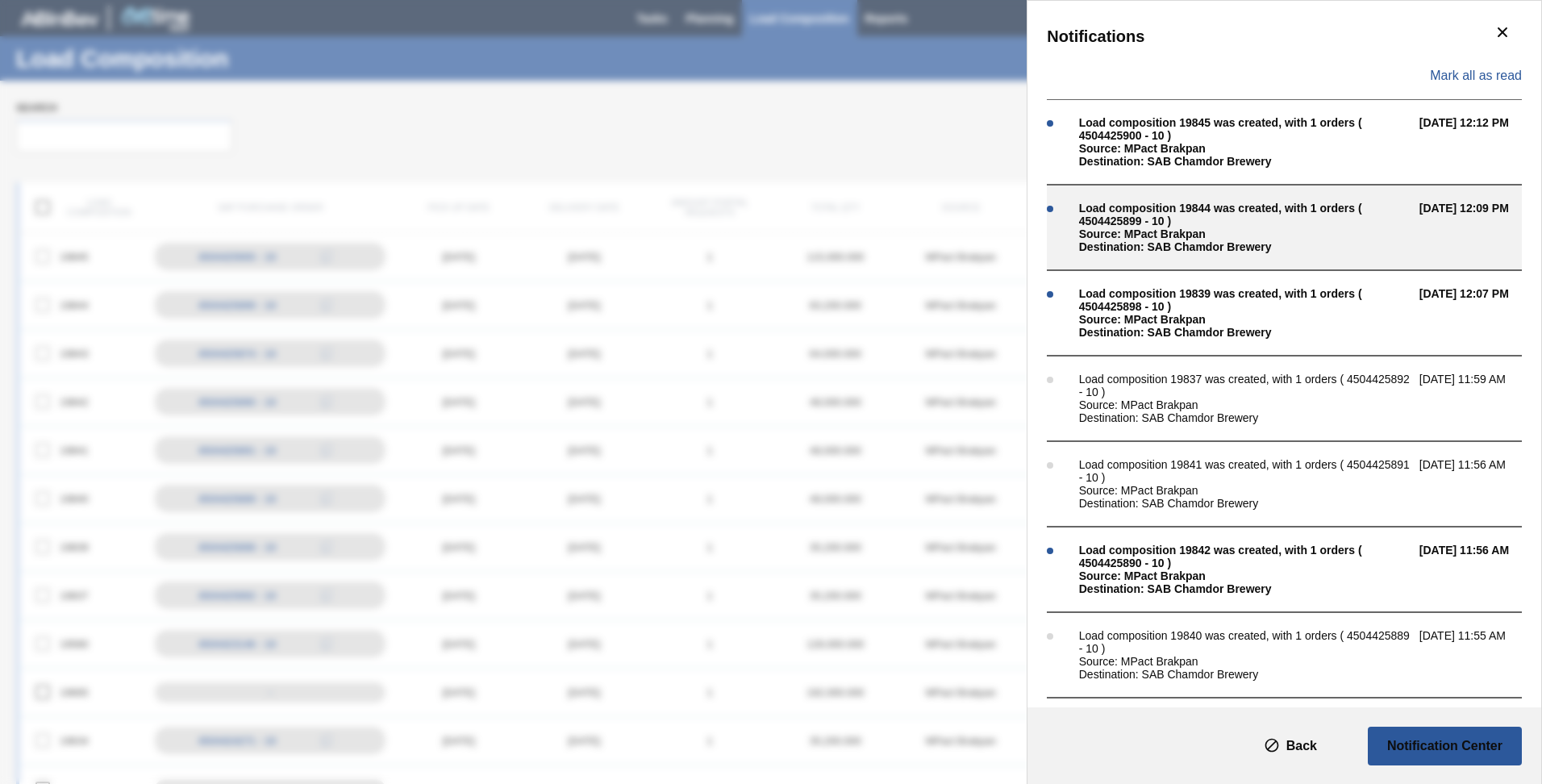
click at [1141, 215] on div "Load composition 19844 was created, with 1 orders ( 4504425899 - 10 )" at bounding box center [1245, 214] width 332 height 26
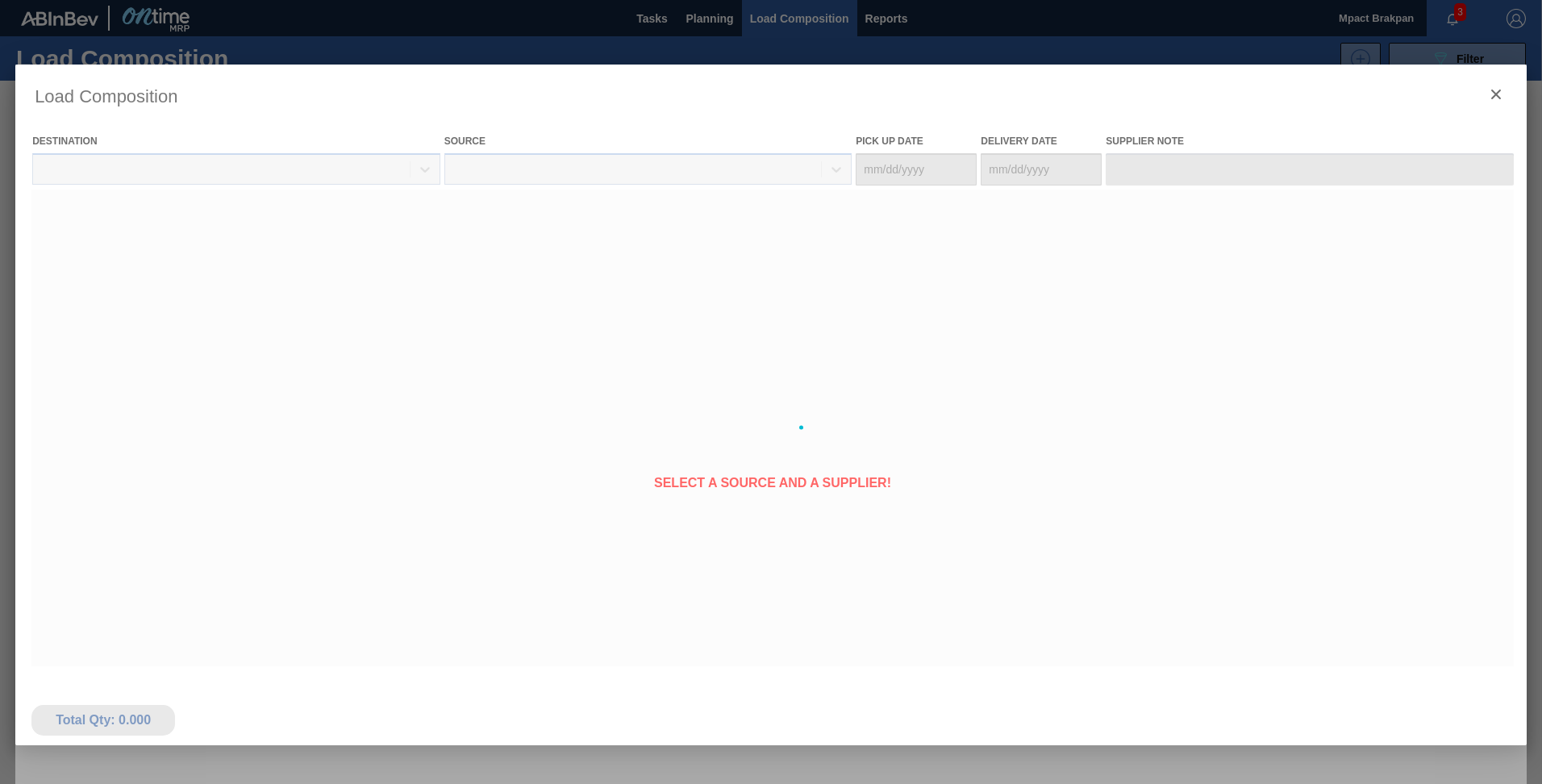
type Date "[DATE]"
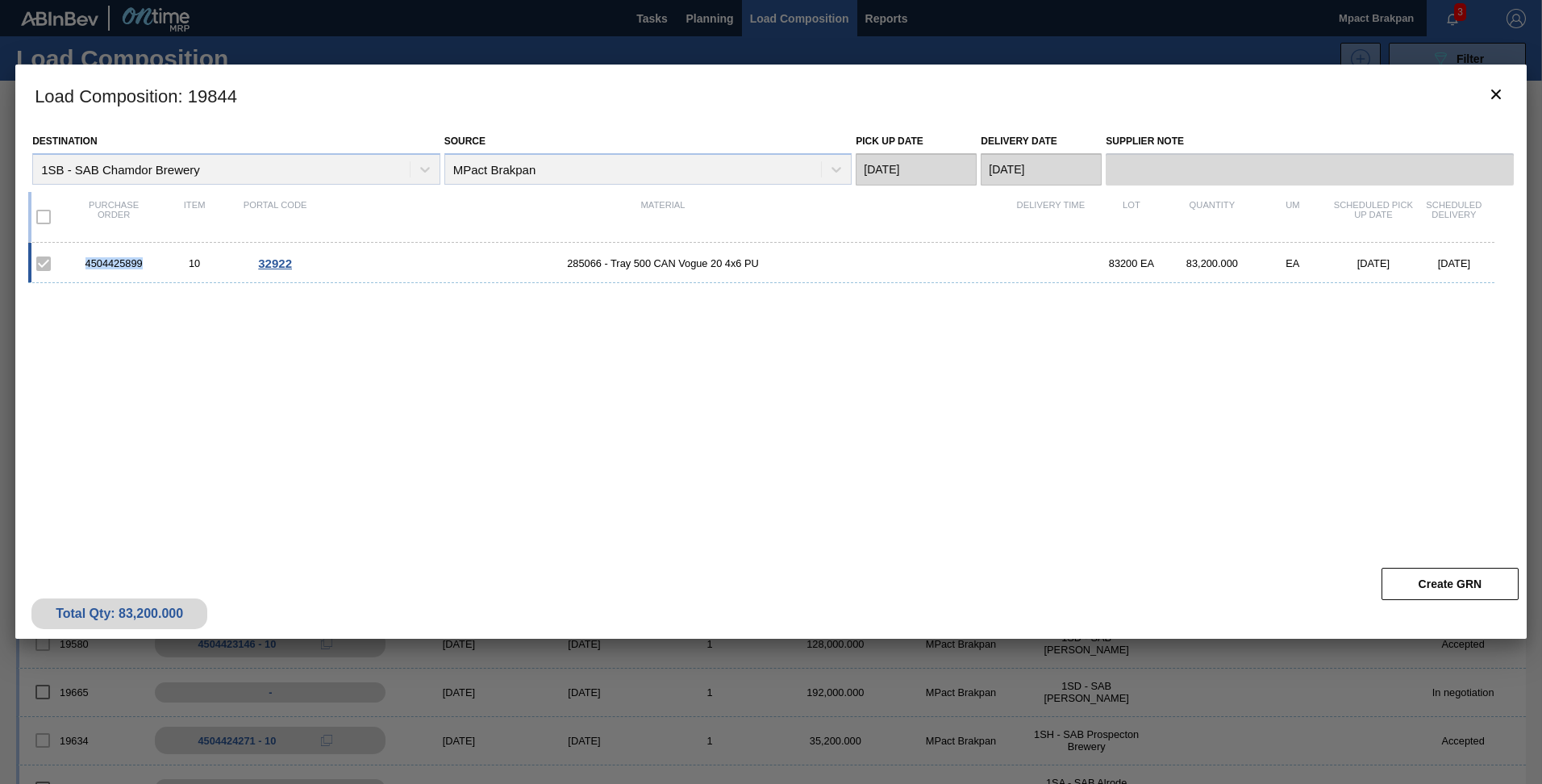
drag, startPoint x: 143, startPoint y: 264, endPoint x: 87, endPoint y: 258, distance: 56.3
click at [87, 258] on div "4504425899" at bounding box center [113, 263] width 81 height 12
drag, startPoint x: 87, startPoint y: 258, endPoint x: 104, endPoint y: 255, distance: 17.3
copy div "4504425899"
click at [1491, 93] on icon "botão de ícone" at bounding box center [1496, 94] width 19 height 19
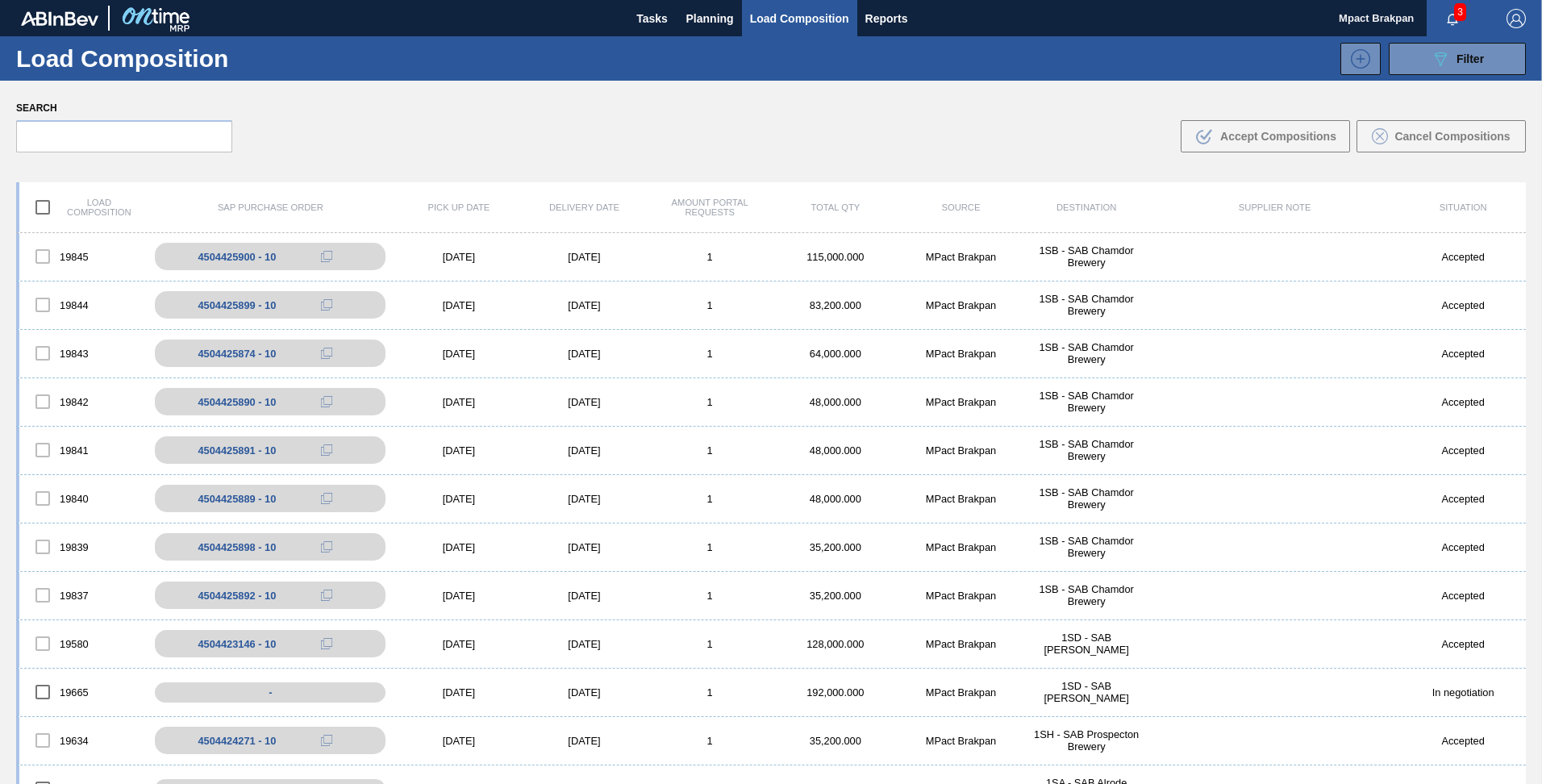
click at [1456, 12] on span "3" at bounding box center [1460, 12] width 12 height 17
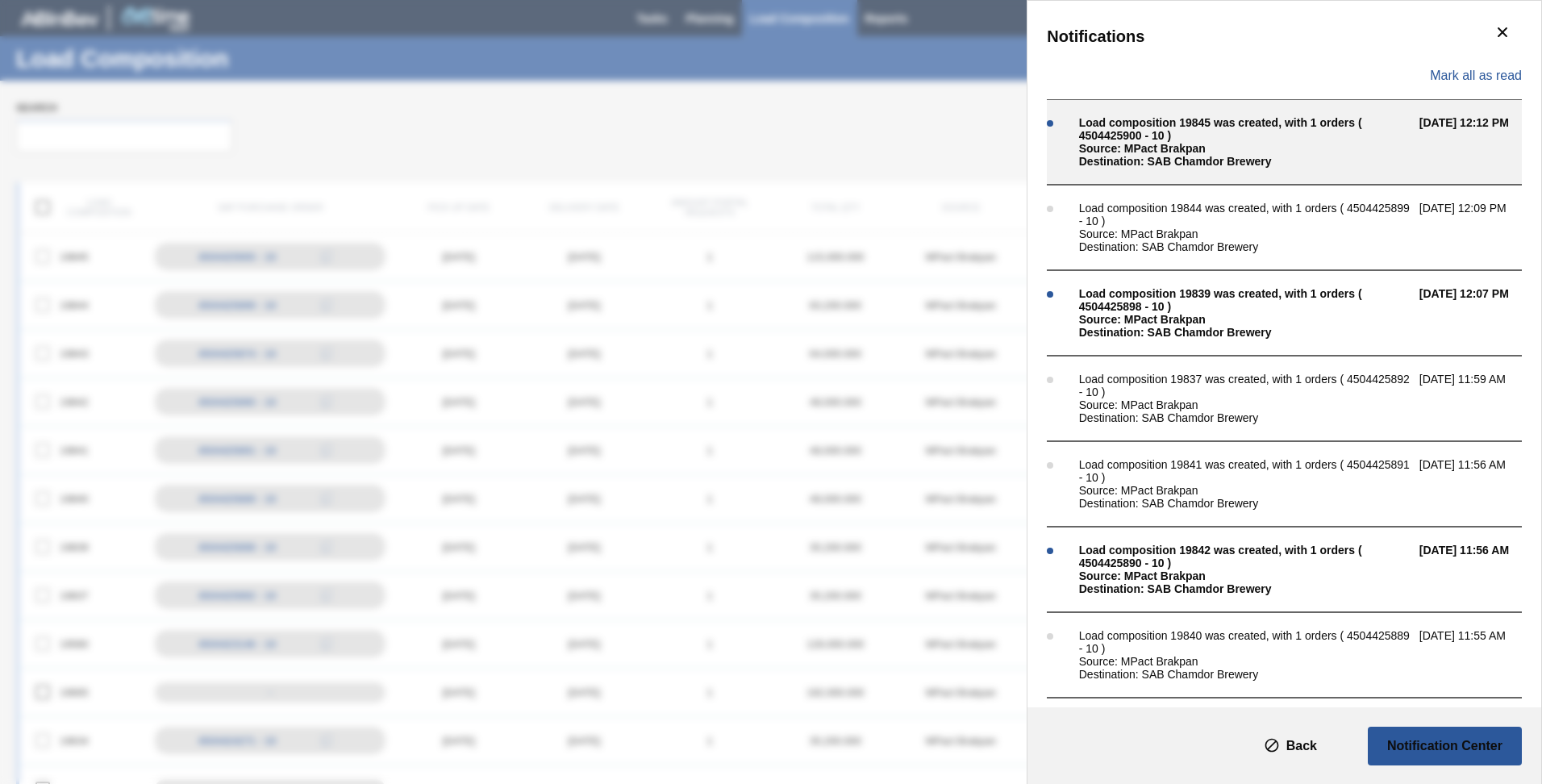
click at [1137, 144] on div "Source: MPact Brakpan" at bounding box center [1245, 148] width 332 height 13
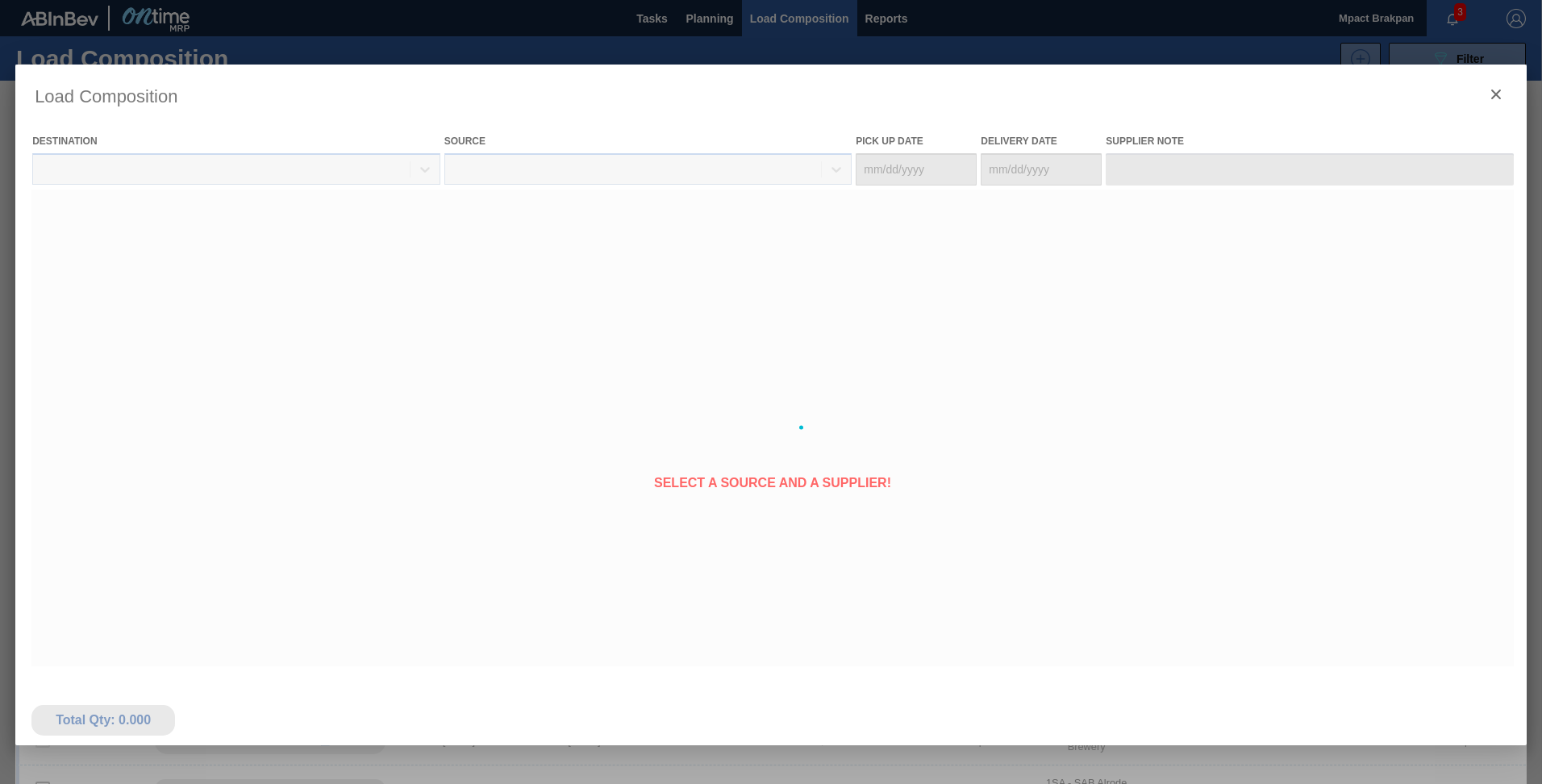
type Date "[DATE]"
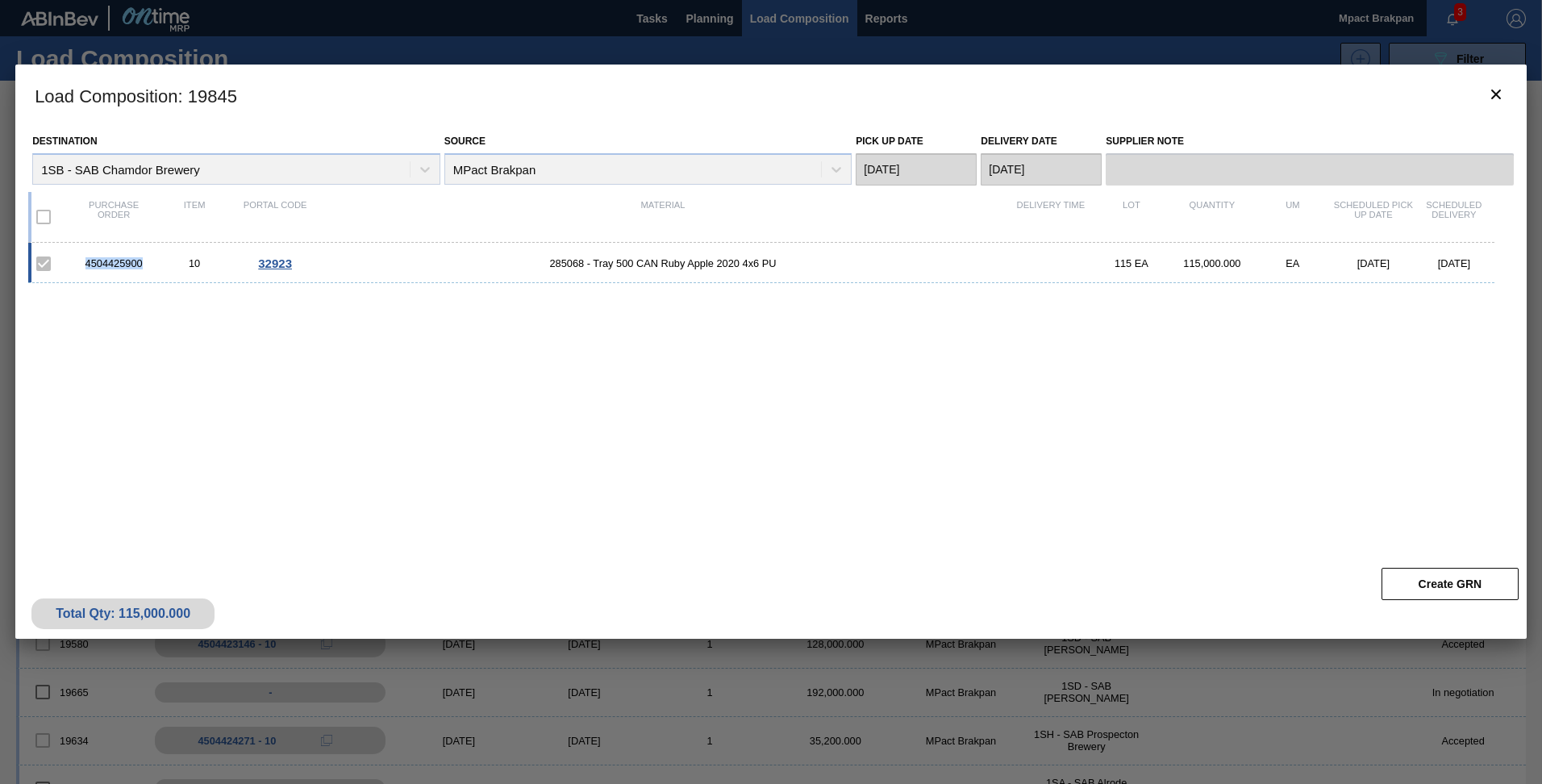
drag, startPoint x: 145, startPoint y: 261, endPoint x: 85, endPoint y: 264, distance: 60.1
click at [85, 264] on div "4504425900" at bounding box center [113, 263] width 81 height 12
copy div "4504425900"
